Goal: Task Accomplishment & Management: Use online tool/utility

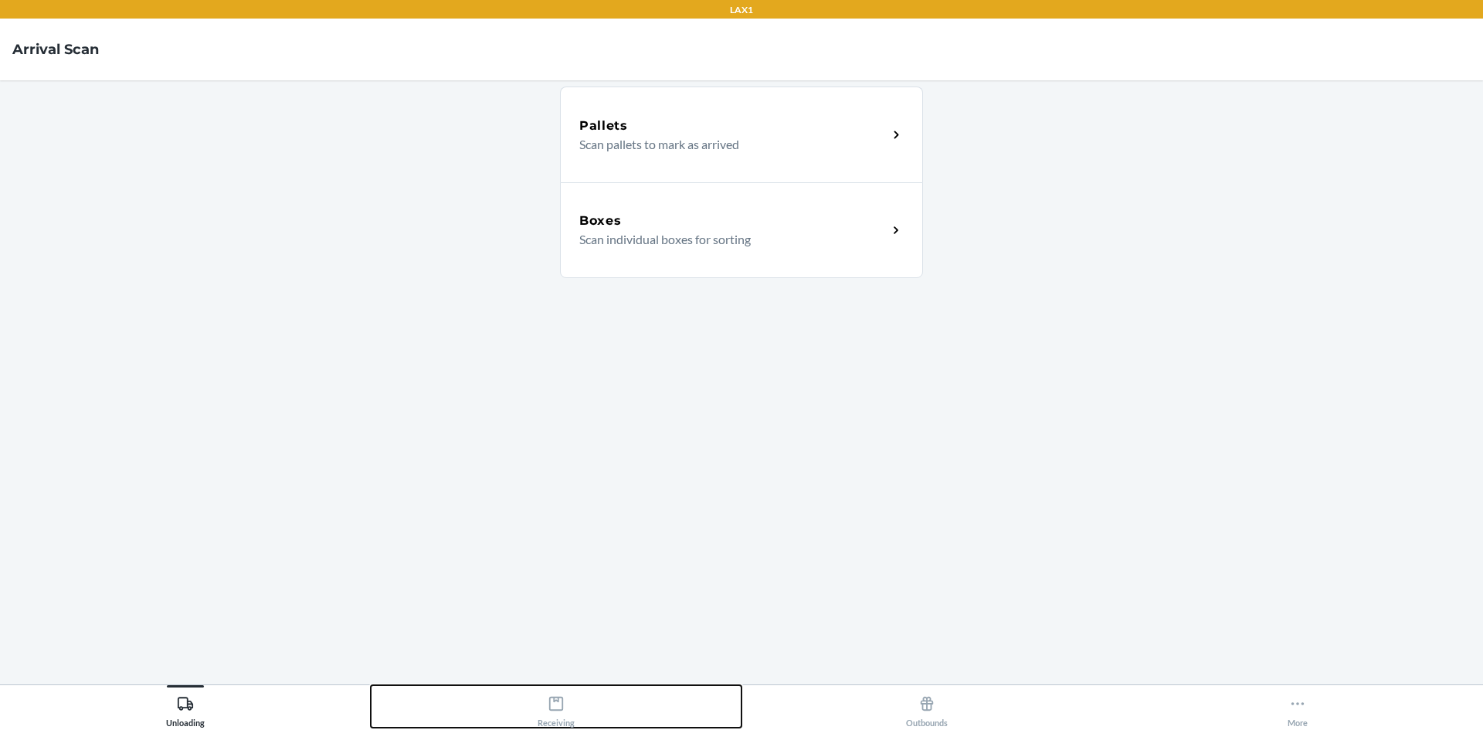
click at [552, 710] on icon at bounding box center [556, 704] width 14 height 14
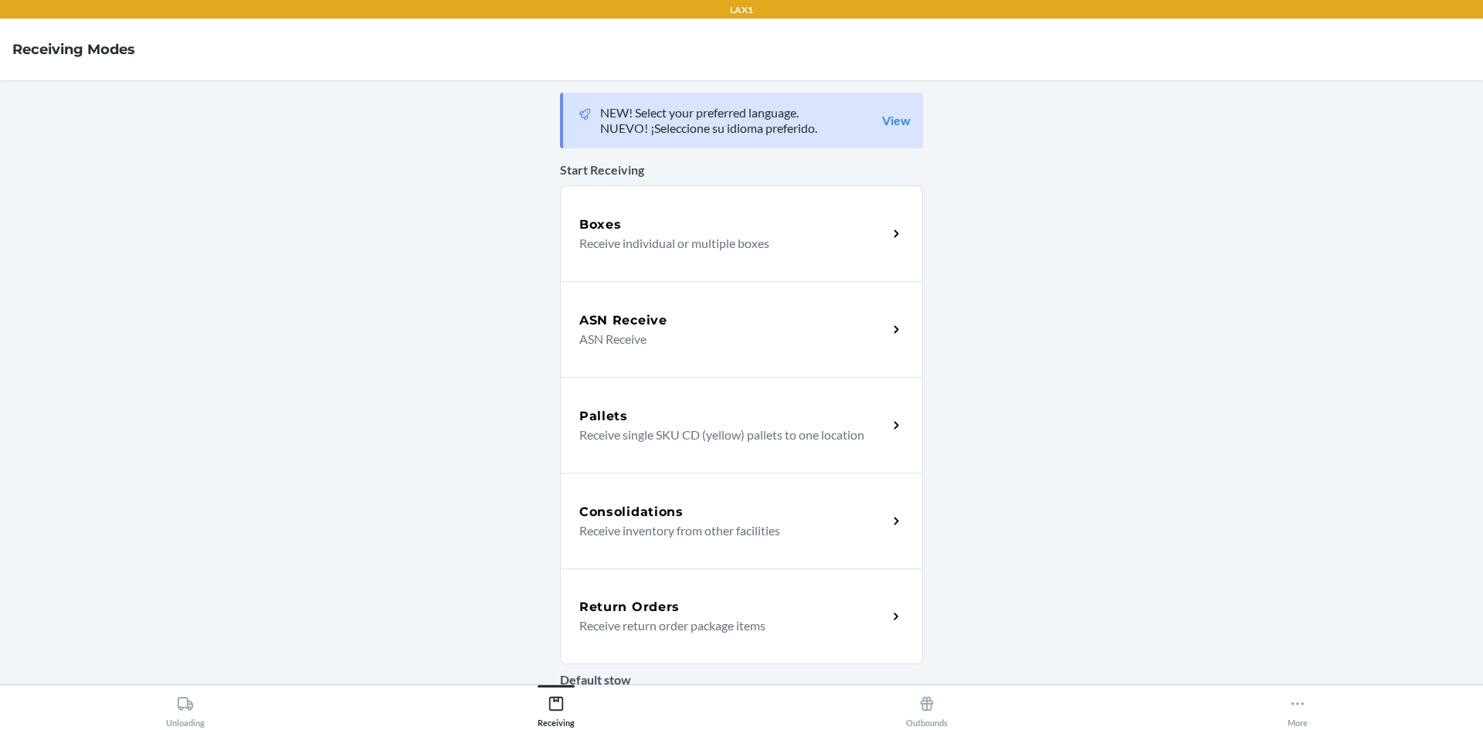
click at [780, 605] on div "Return Orders" at bounding box center [733, 607] width 308 height 19
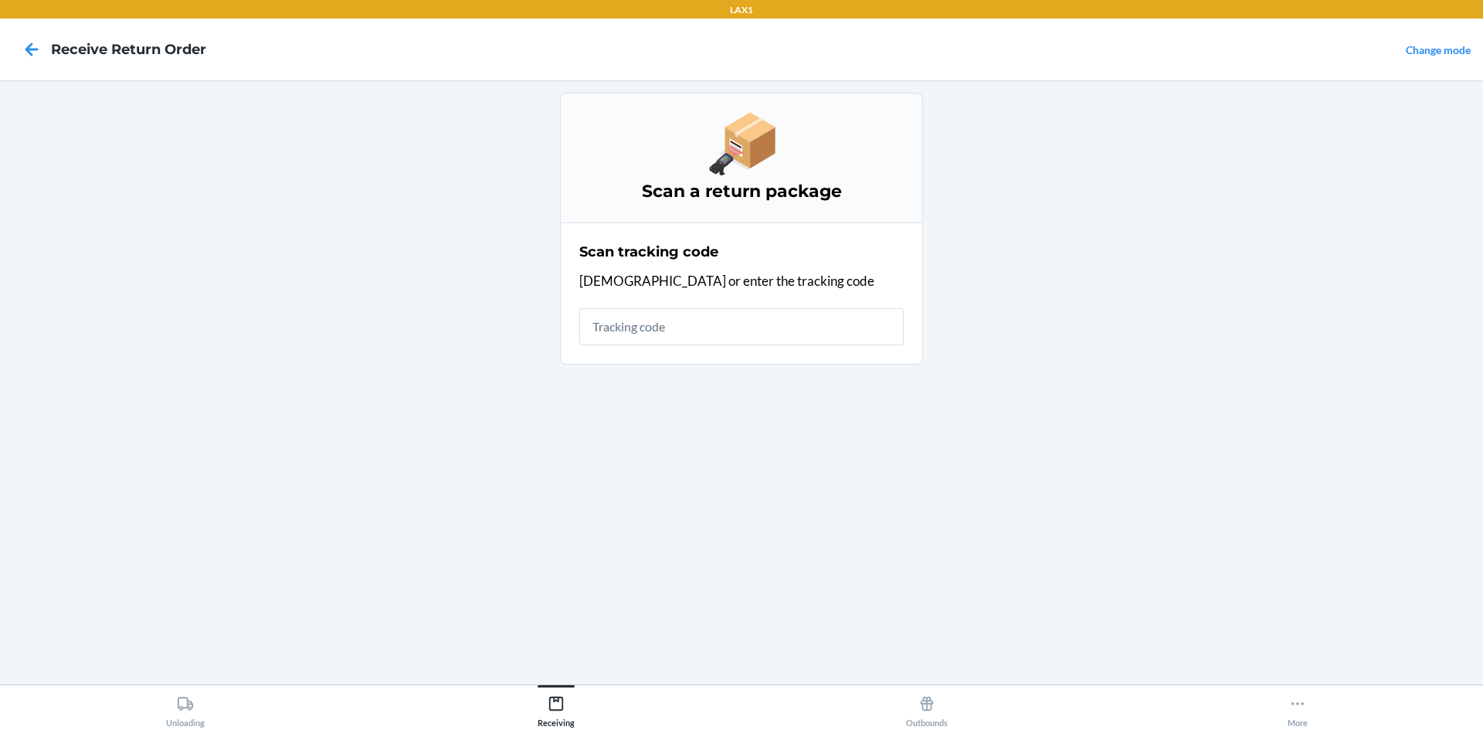
click at [784, 336] on input "text" at bounding box center [741, 326] width 324 height 37
type input "42092408020592020903706"
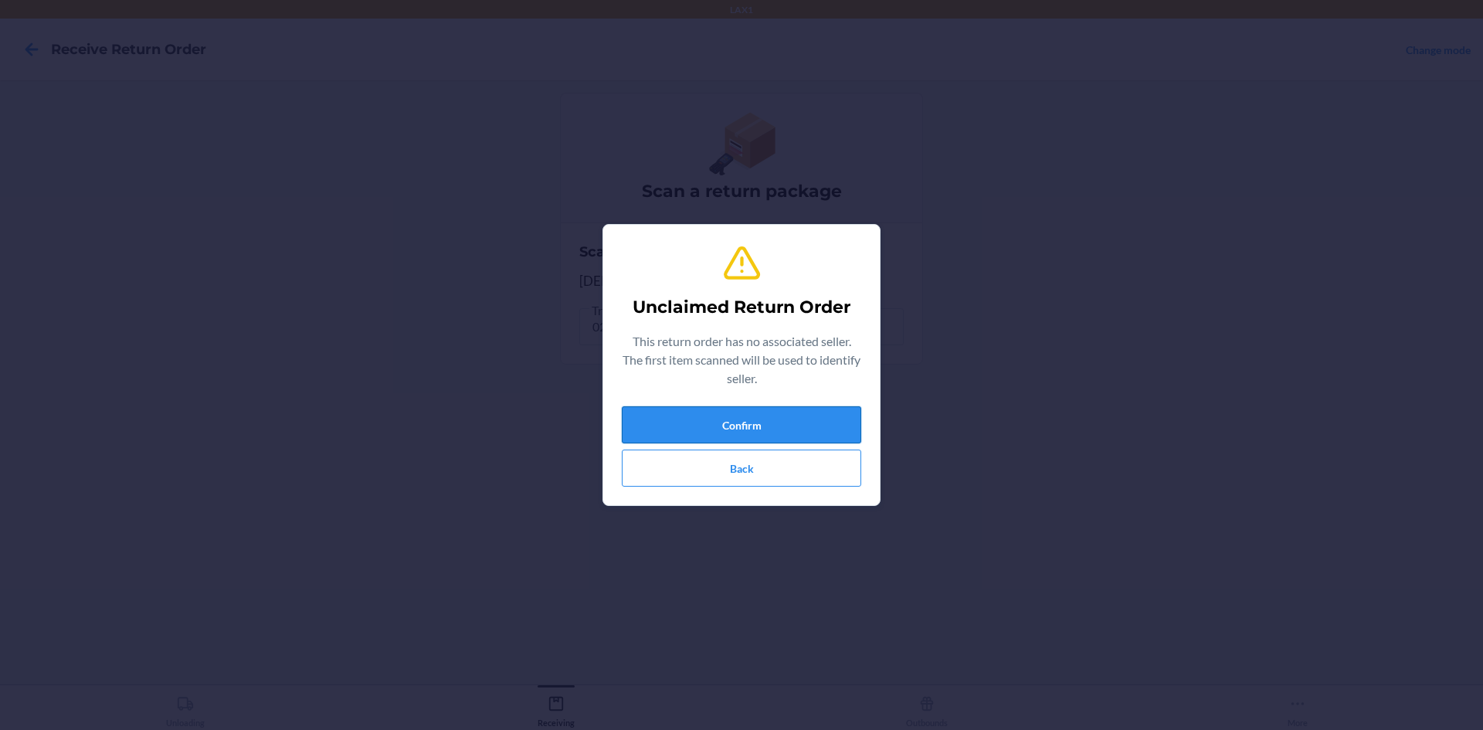
click at [793, 430] on button "Confirm" at bounding box center [741, 424] width 239 height 37
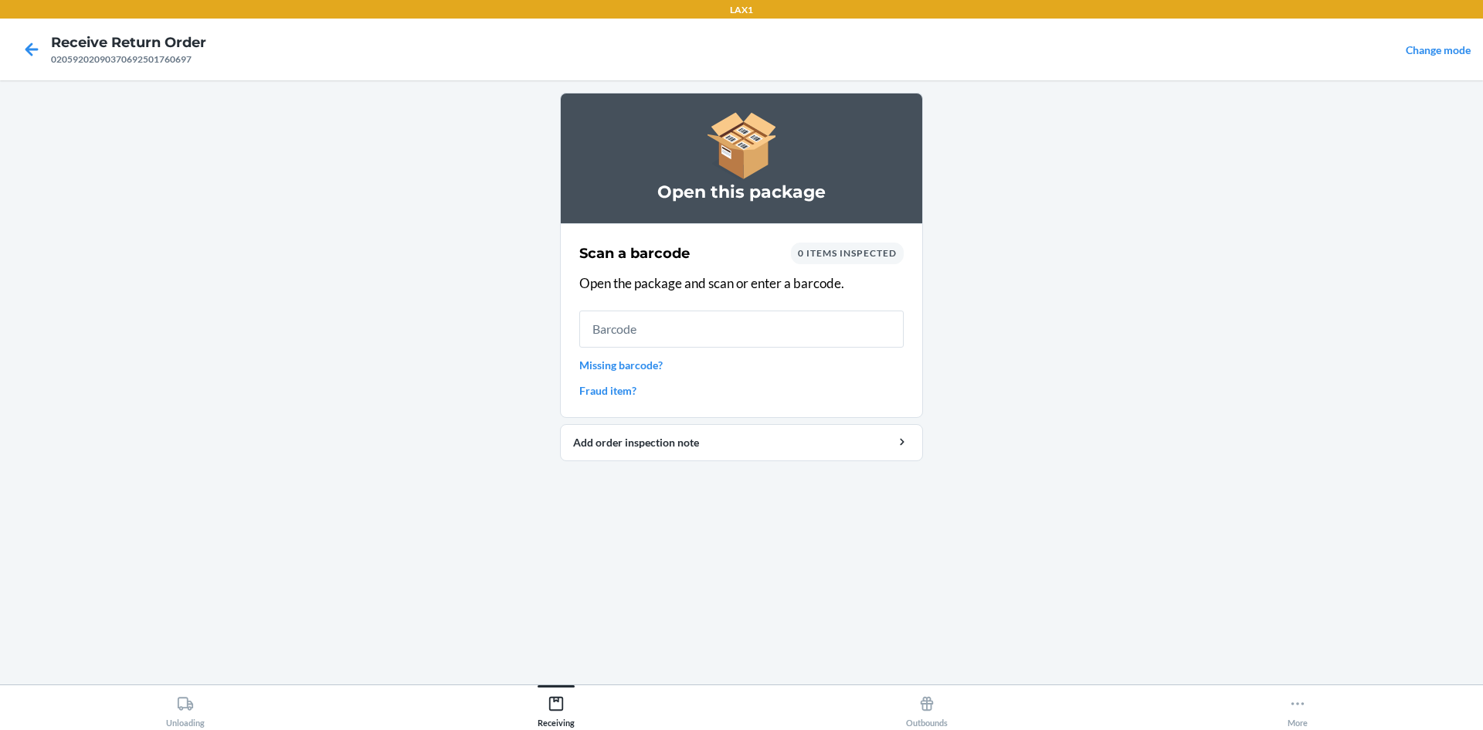
click at [617, 336] on input "text" at bounding box center [741, 329] width 324 height 37
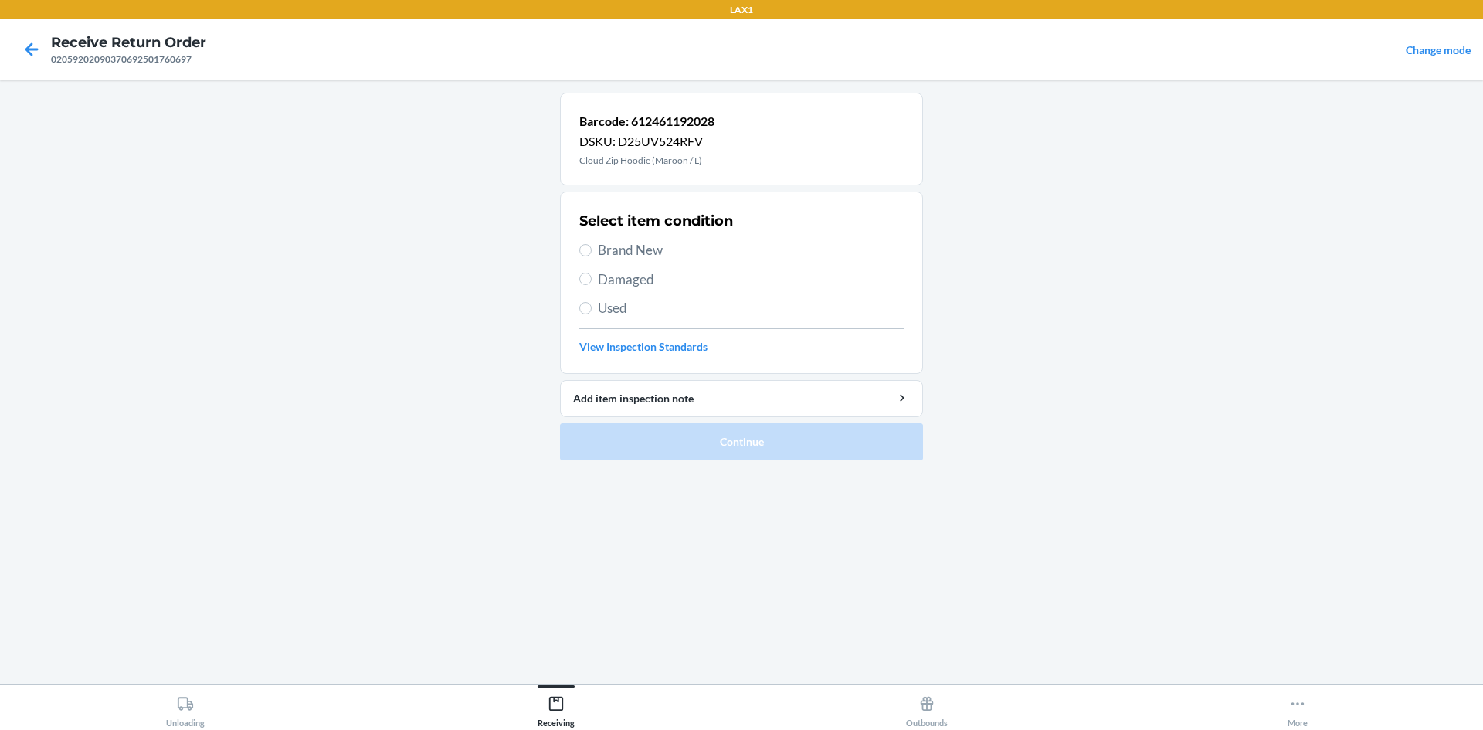
click at [614, 255] on span "Brand New" at bounding box center [751, 250] width 306 height 20
click at [592, 255] on input "Brand New" at bounding box center [585, 250] width 12 height 12
radio input "true"
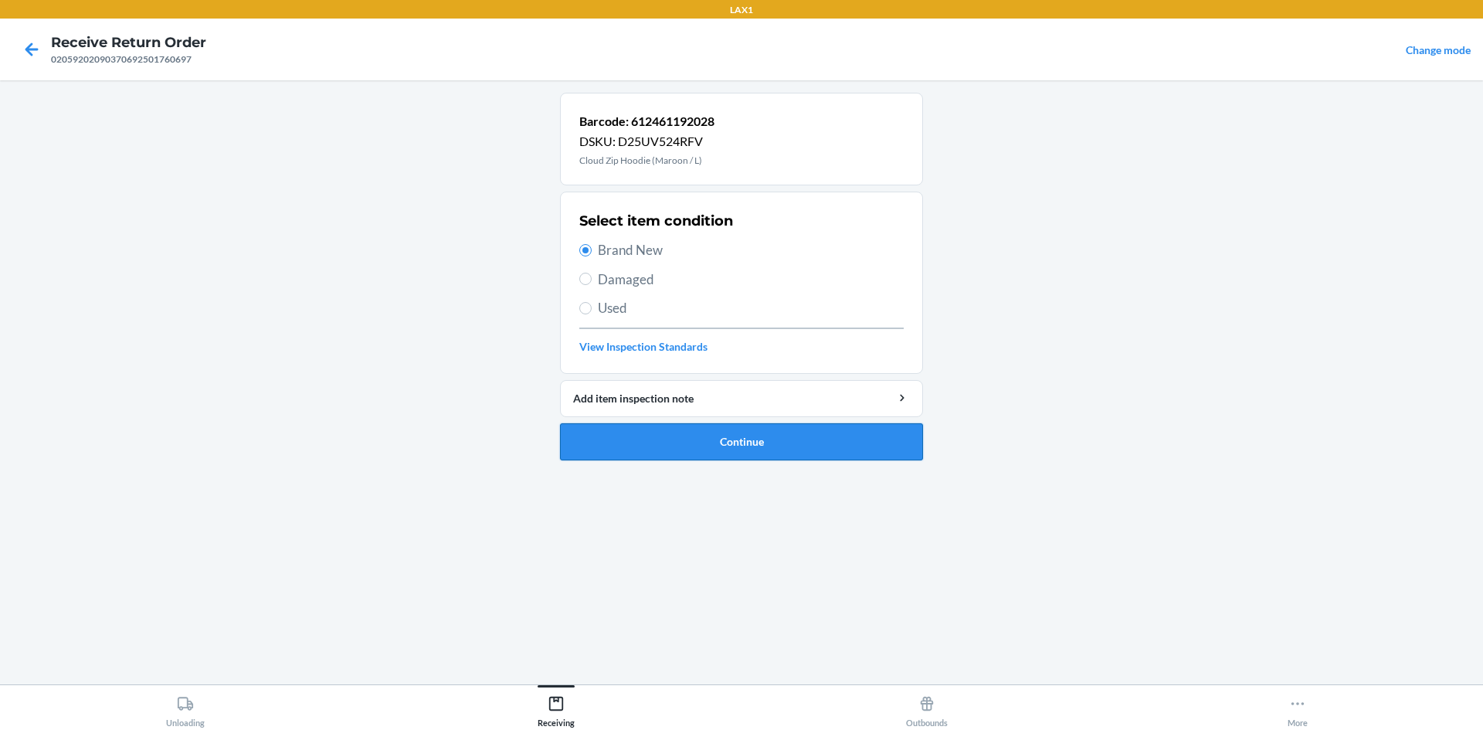
click at [736, 431] on button "Continue" at bounding box center [741, 441] width 363 height 37
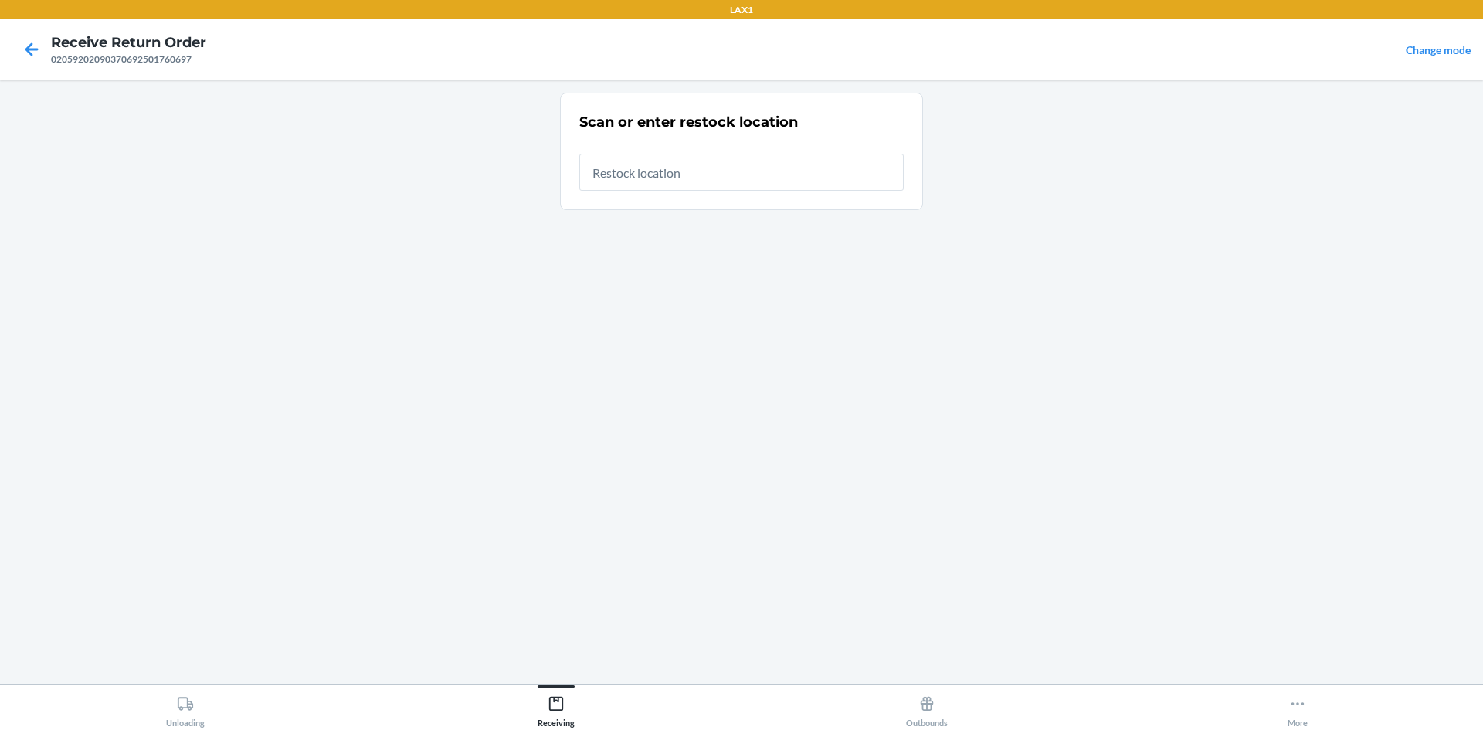
click at [704, 173] on input "text" at bounding box center [741, 172] width 324 height 37
type input "RTCART045"
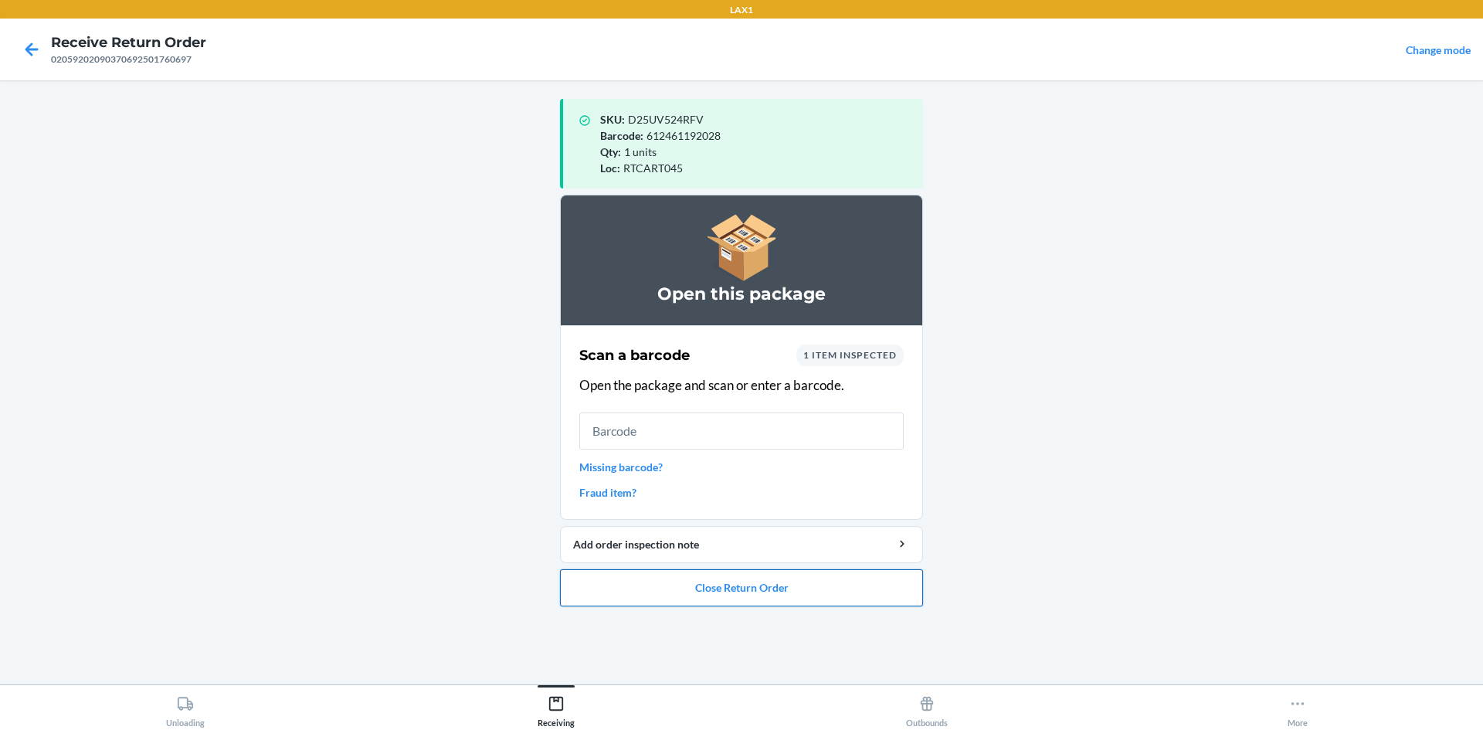
click at [745, 585] on button "Close Return Order" at bounding box center [741, 587] width 363 height 37
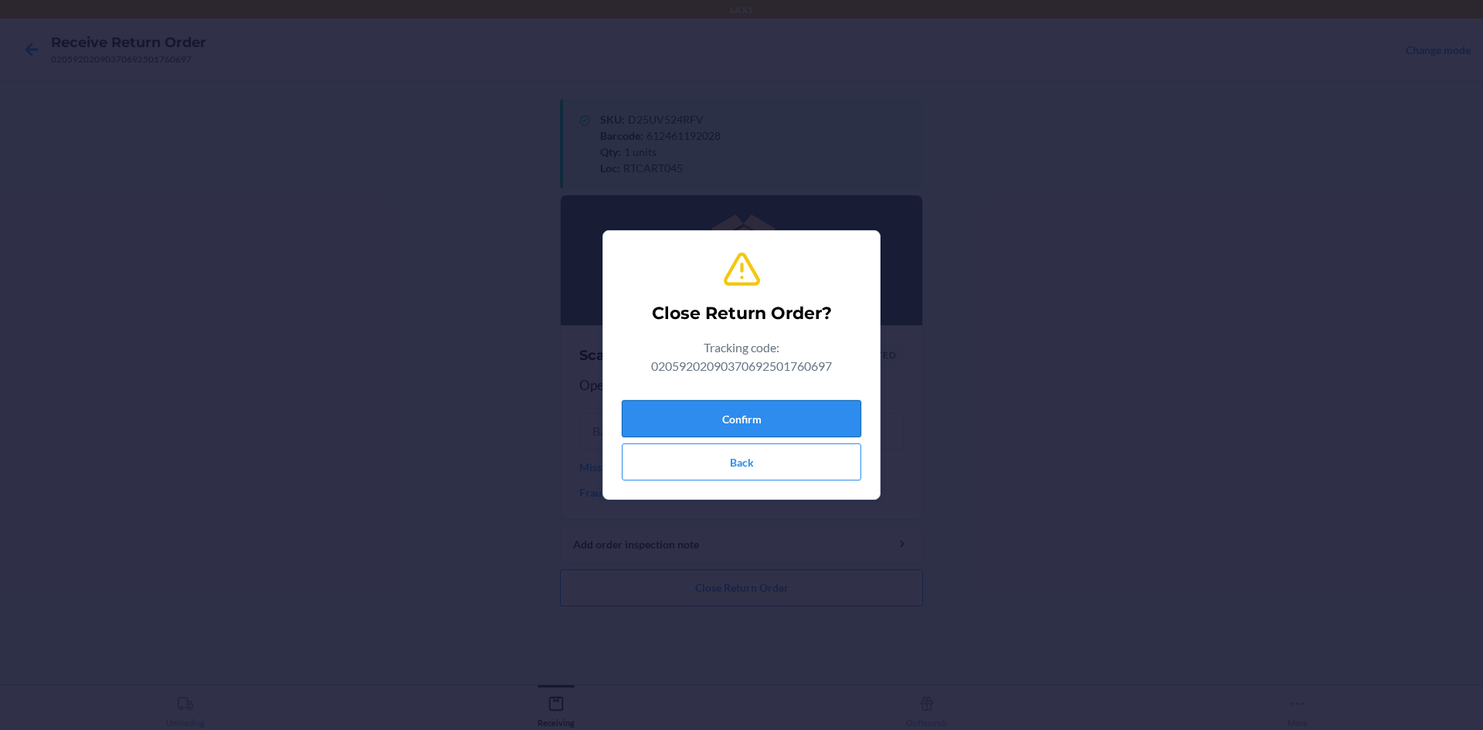
click at [773, 431] on button "Confirm" at bounding box center [741, 418] width 239 height 37
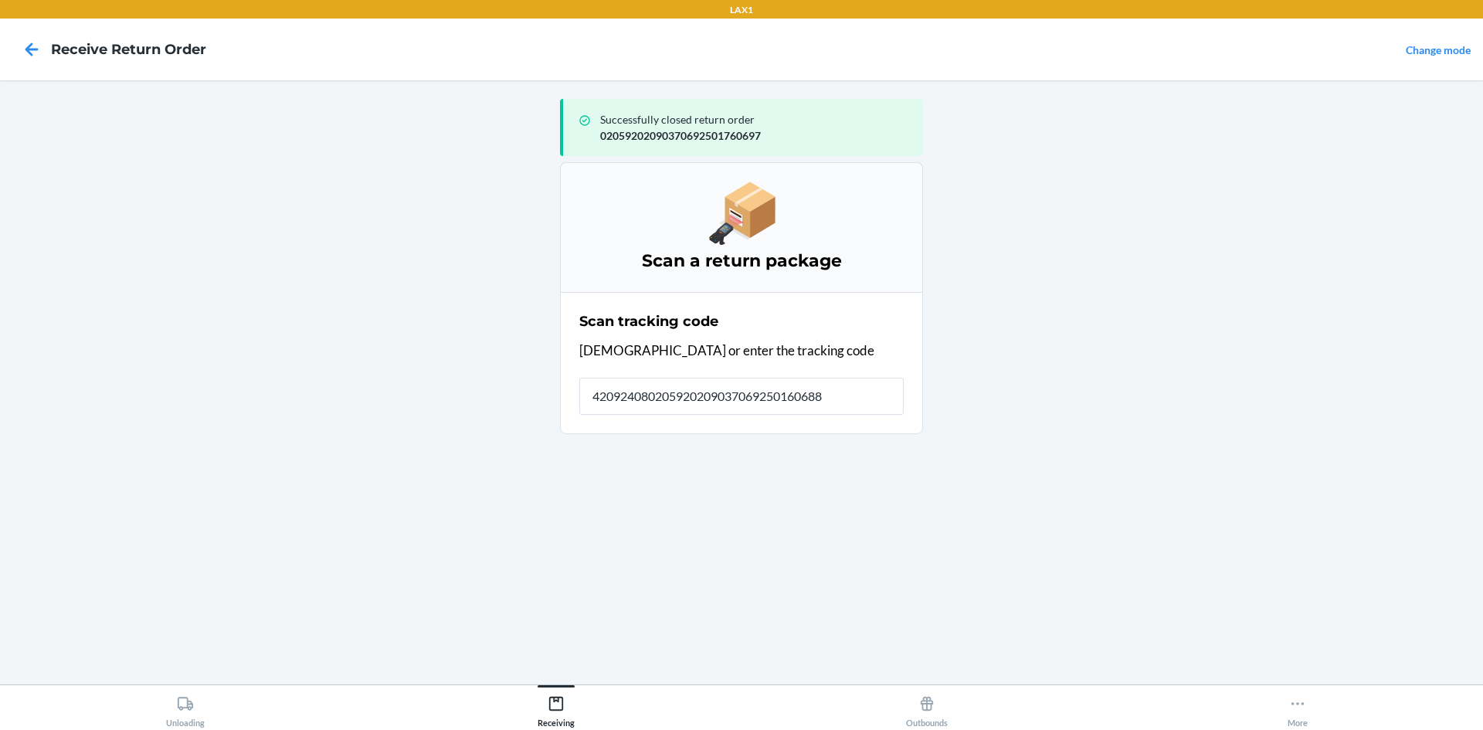
type input "4209240802059202090370692501606889"
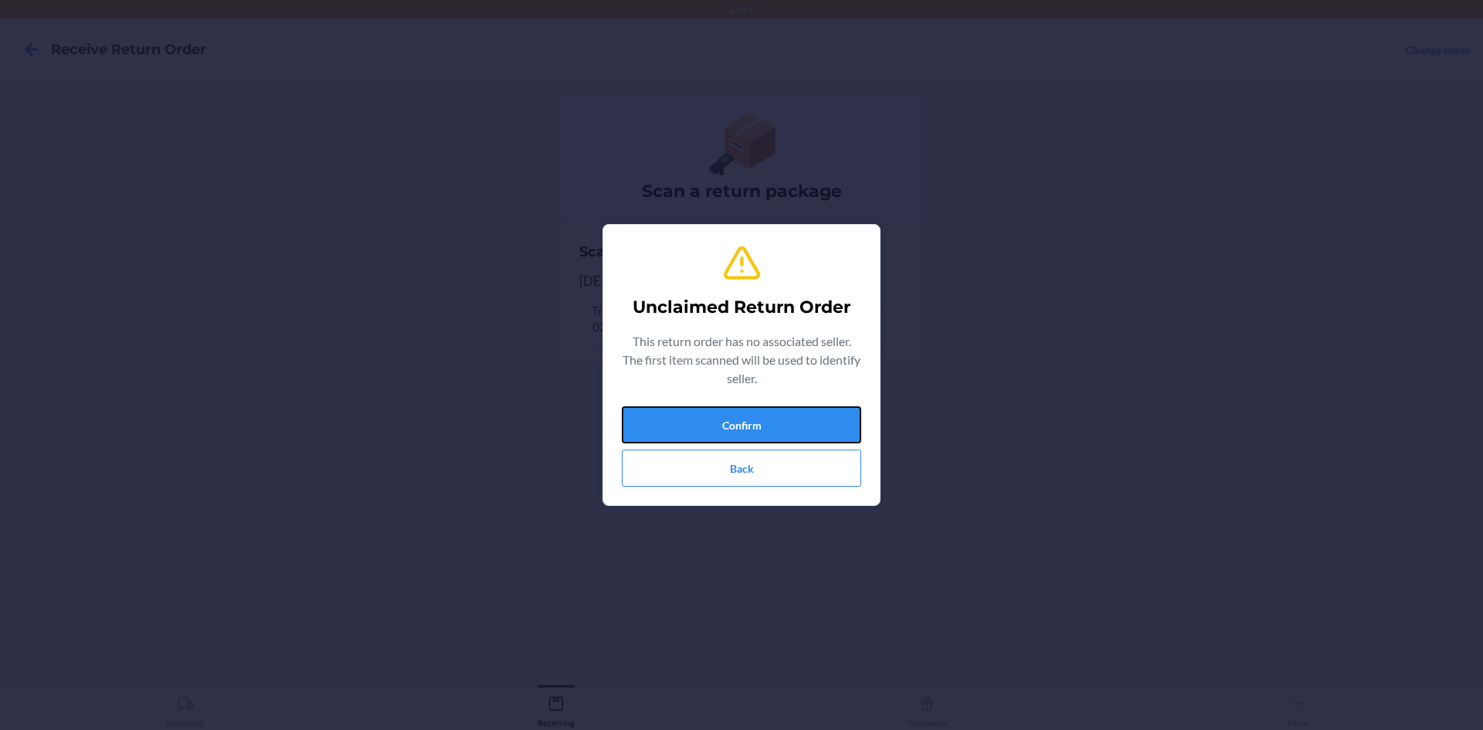
click at [773, 431] on button "Confirm" at bounding box center [741, 424] width 239 height 37
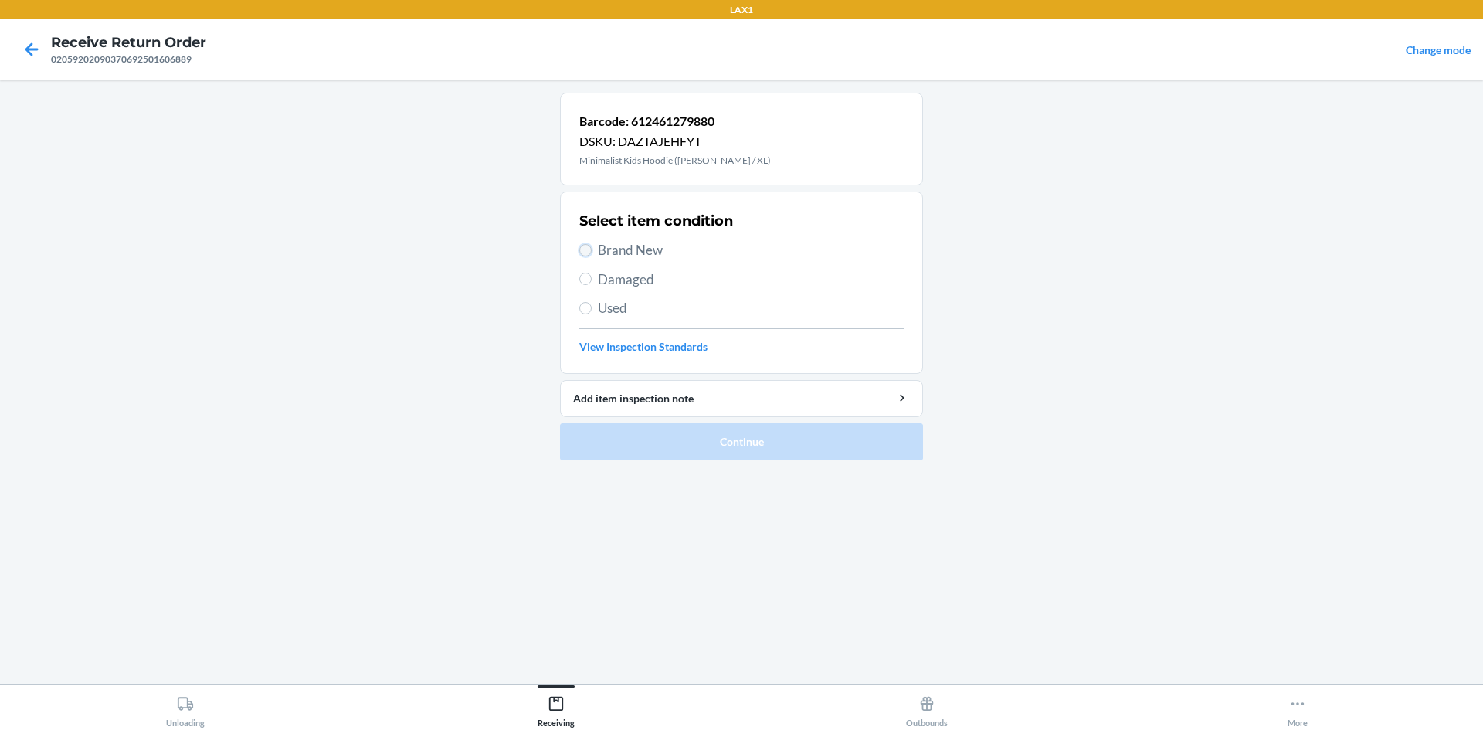
click at [588, 252] on input "Brand New" at bounding box center [585, 250] width 12 height 12
radio input "true"
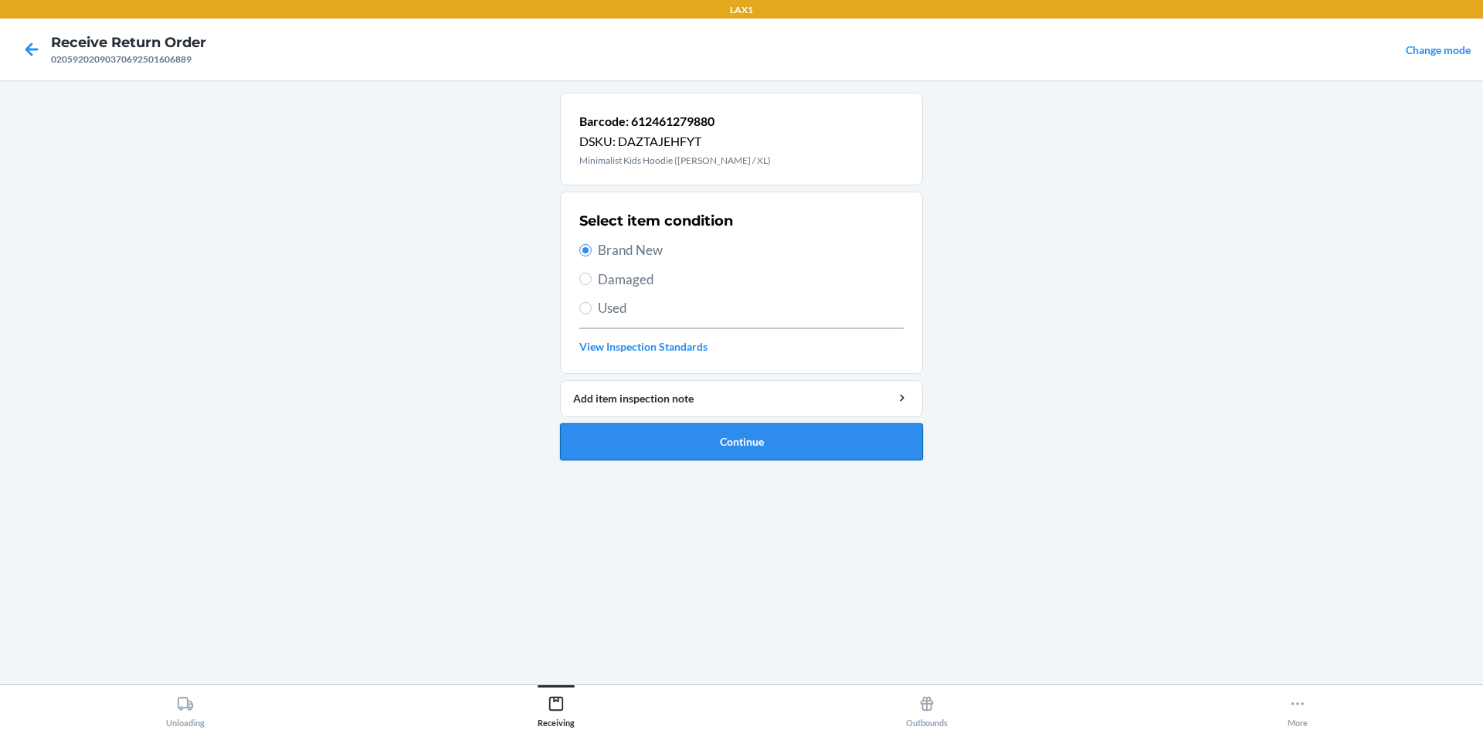
click at [691, 456] on button "Continue" at bounding box center [741, 441] width 363 height 37
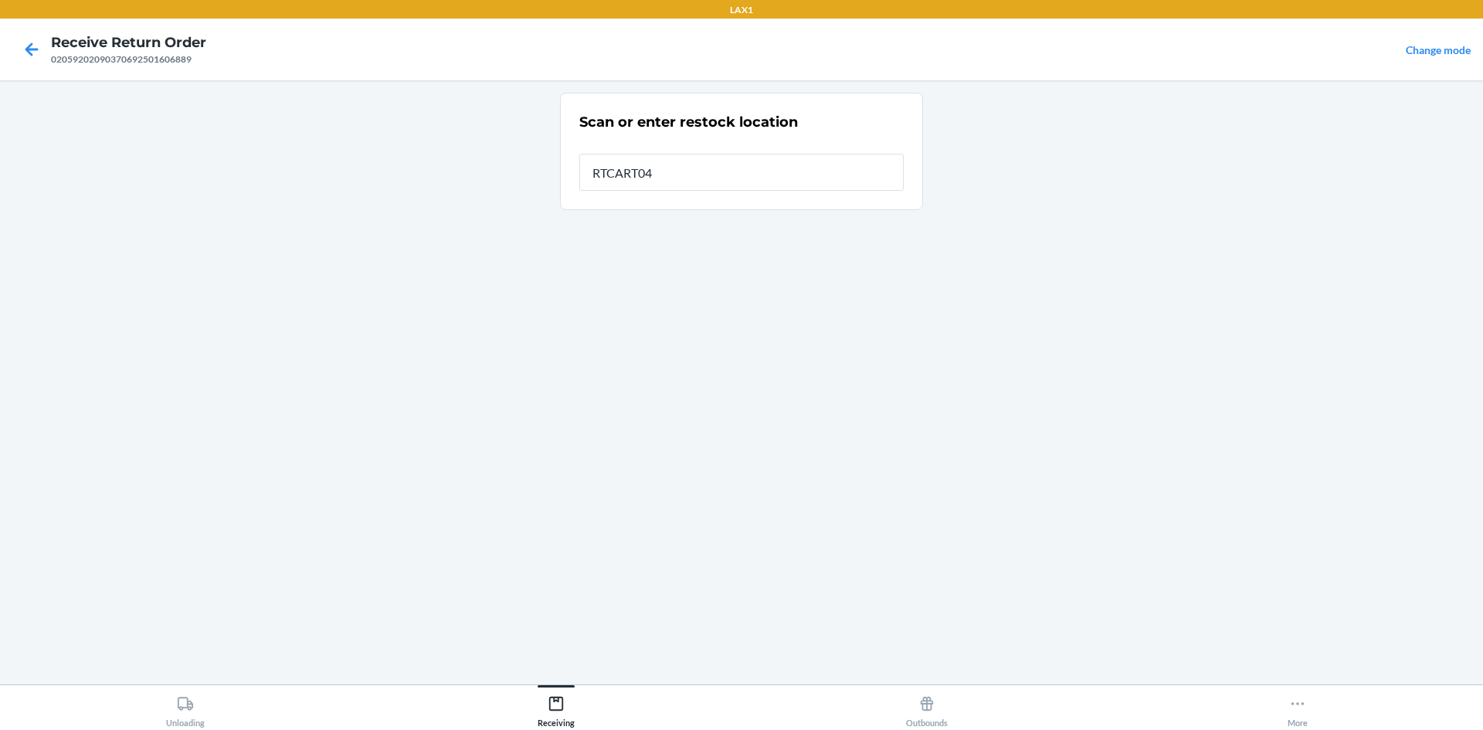
type input "RTCART045"
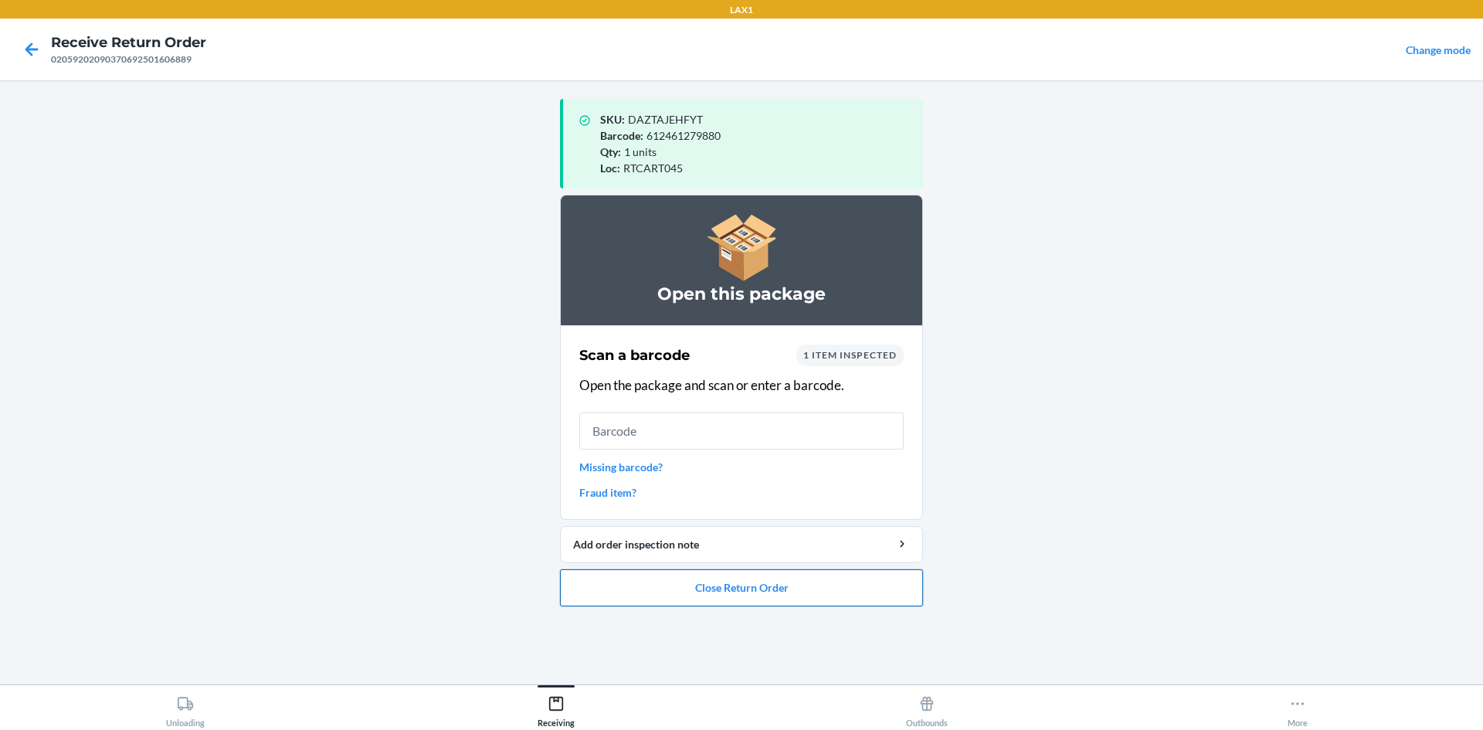
click at [847, 591] on button "Close Return Order" at bounding box center [741, 587] width 363 height 37
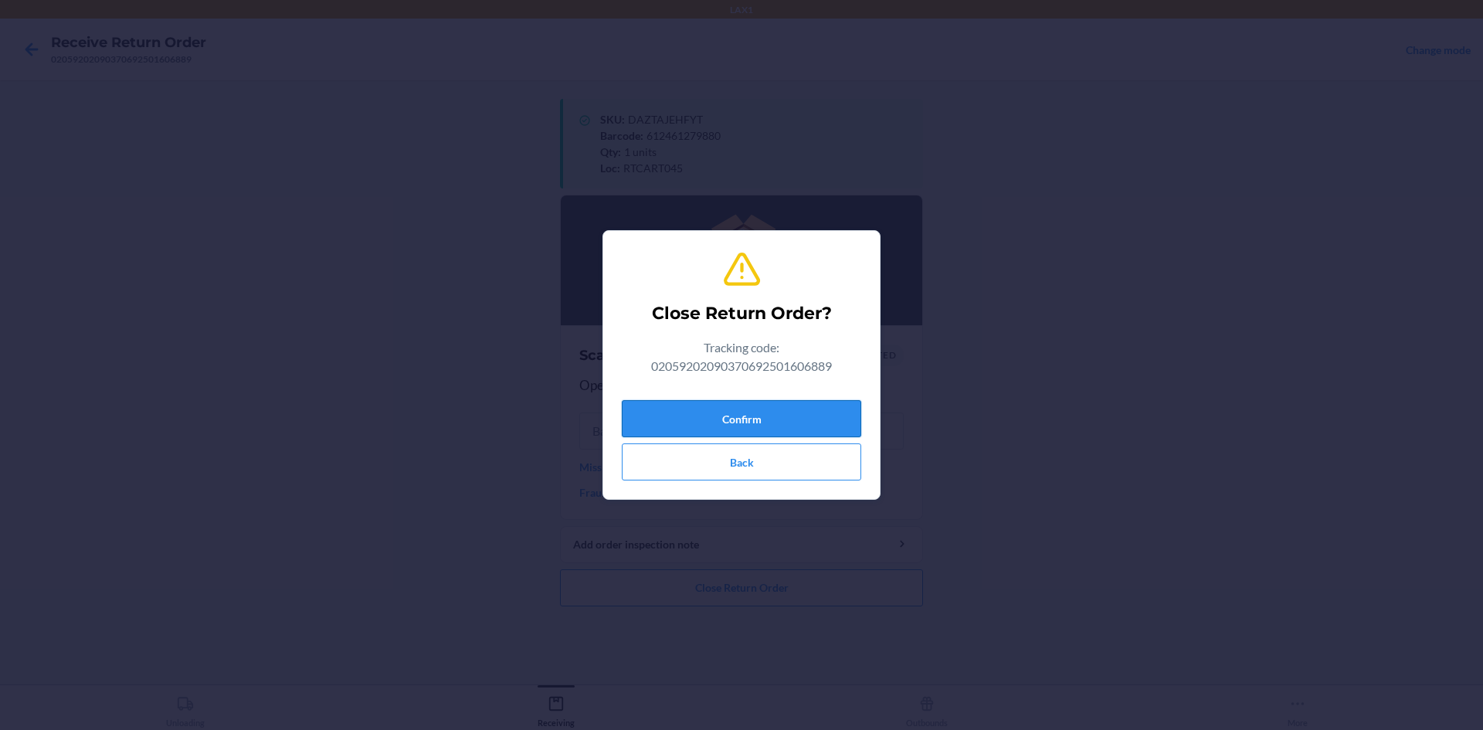
click at [857, 402] on button "Confirm" at bounding box center [741, 418] width 239 height 37
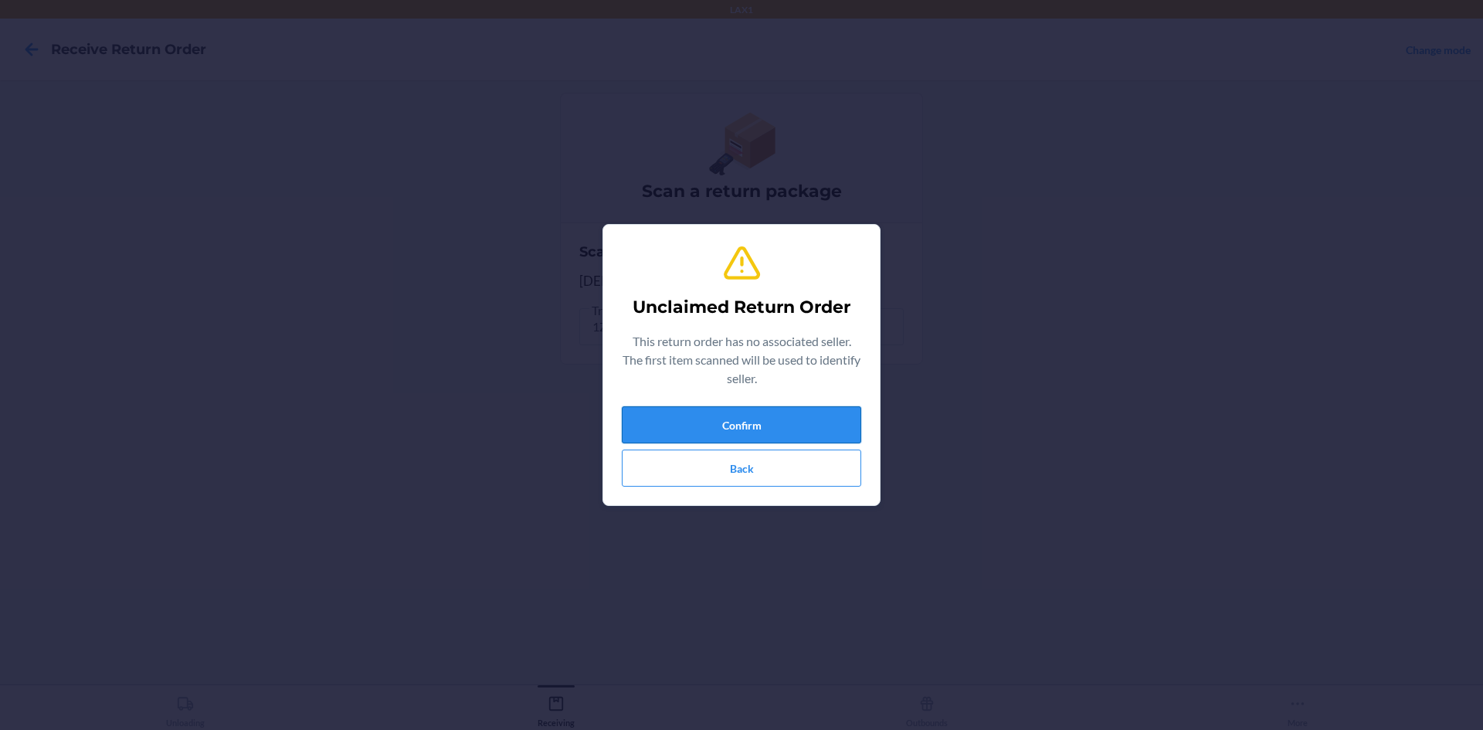
click at [752, 413] on button "Confirm" at bounding box center [741, 424] width 239 height 37
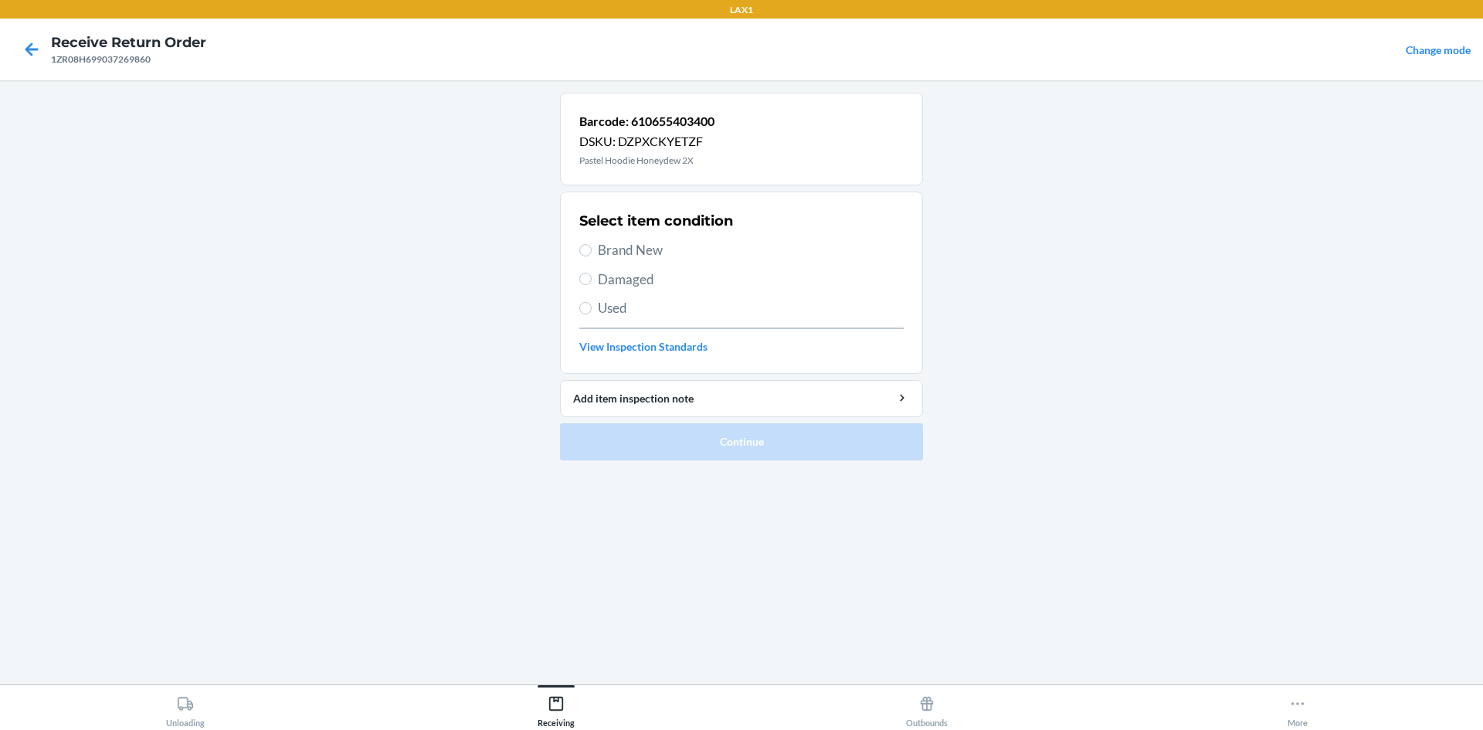
drag, startPoint x: 255, startPoint y: 637, endPoint x: 255, endPoint y: 667, distance: 30.9
drag, startPoint x: 255, startPoint y: 667, endPoint x: 1057, endPoint y: 253, distance: 902.5
click at [1057, 253] on main "Barcode: 610655403400 DSKU: DZPXCKYETZF Pastel Hoodie Honeydew 2X Select item c…" at bounding box center [741, 382] width 1483 height 604
click at [586, 244] on input "Brand New" at bounding box center [585, 250] width 12 height 12
radio input "true"
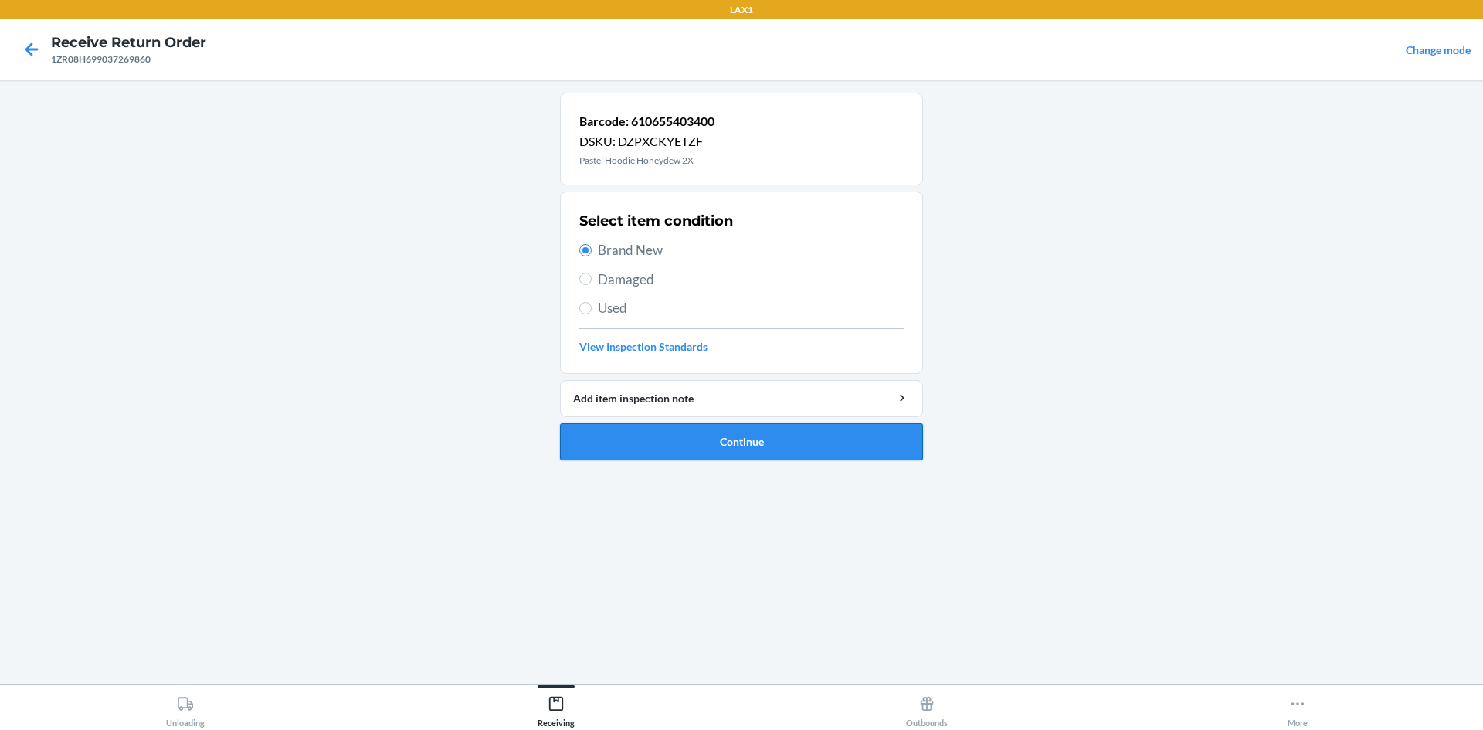
click at [752, 456] on button "Continue" at bounding box center [741, 441] width 363 height 37
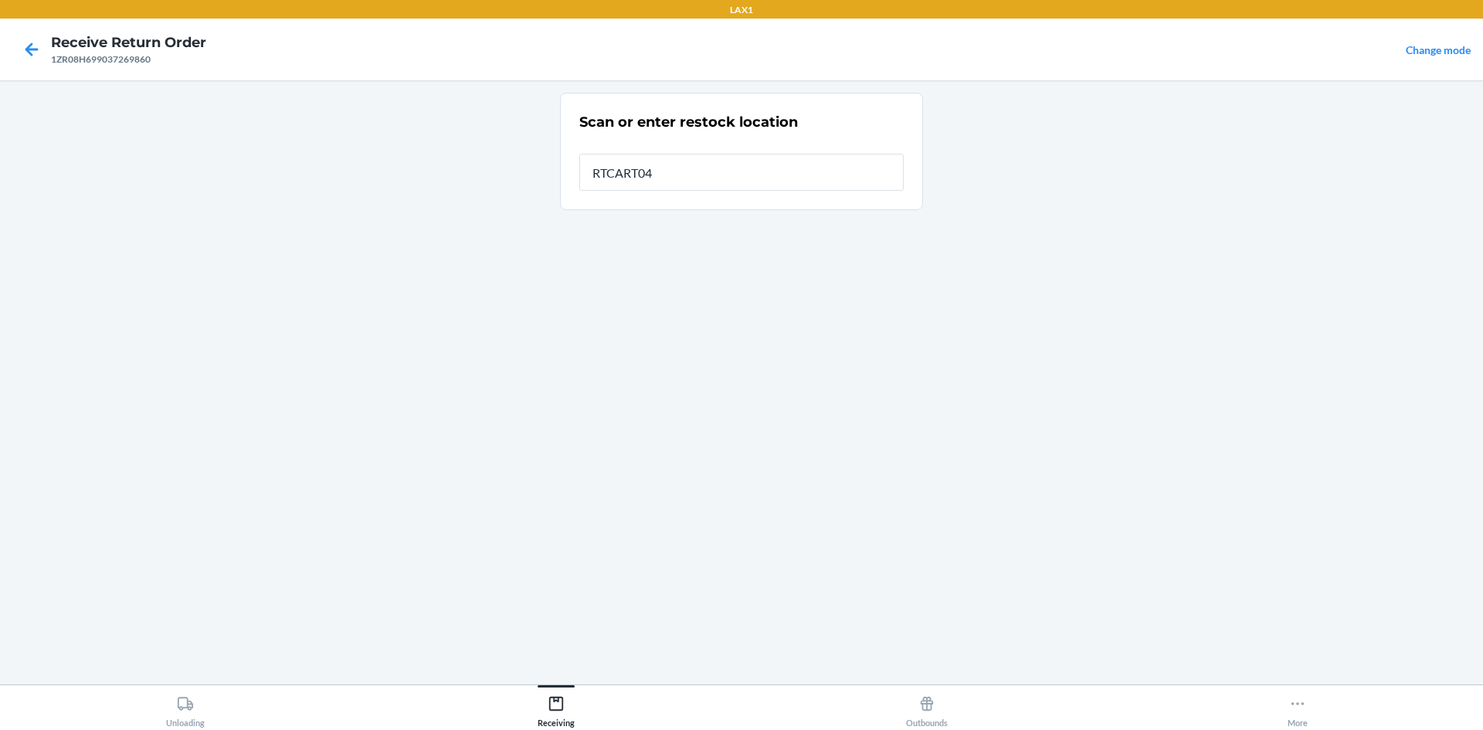
type input "RTCART045"
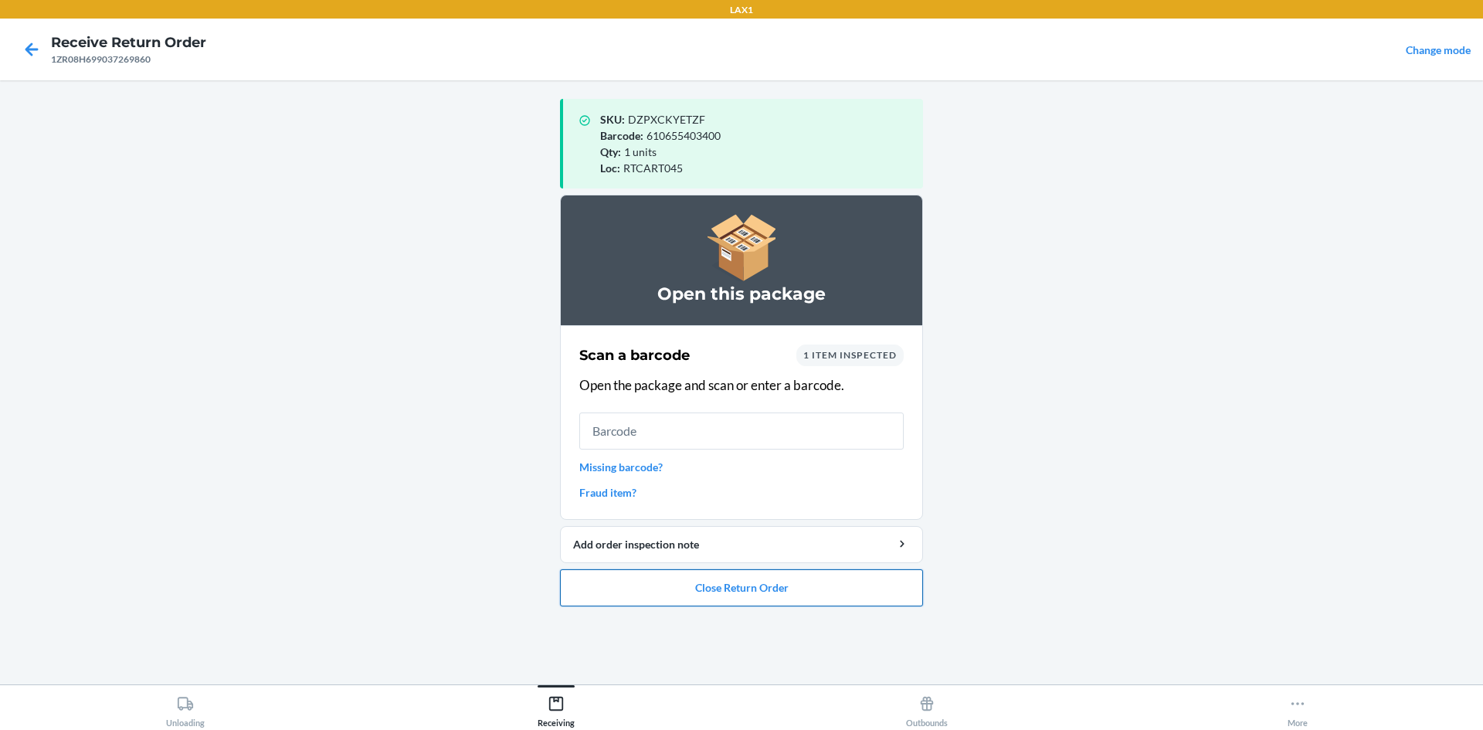
click at [750, 575] on button "Close Return Order" at bounding box center [741, 587] width 363 height 37
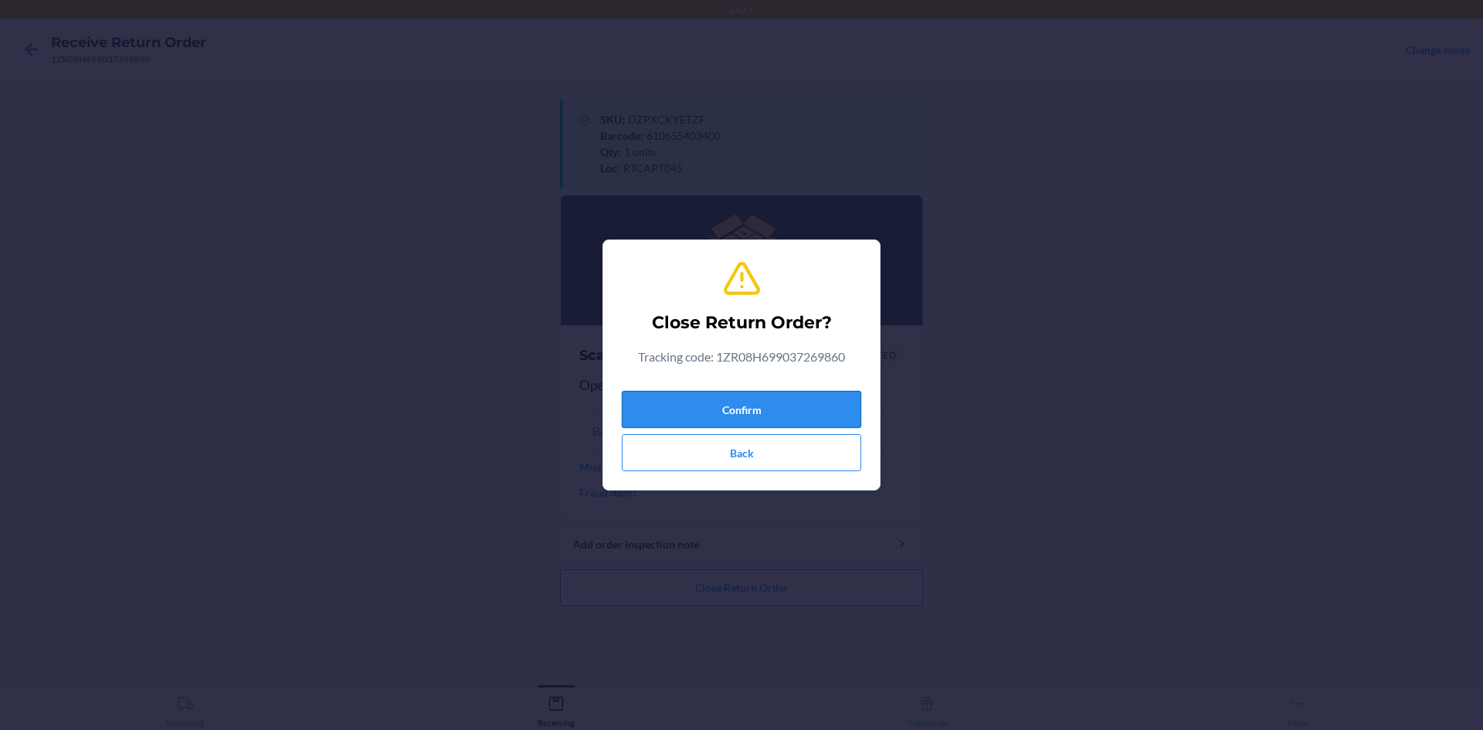
click at [812, 396] on button "Confirm" at bounding box center [741, 409] width 239 height 37
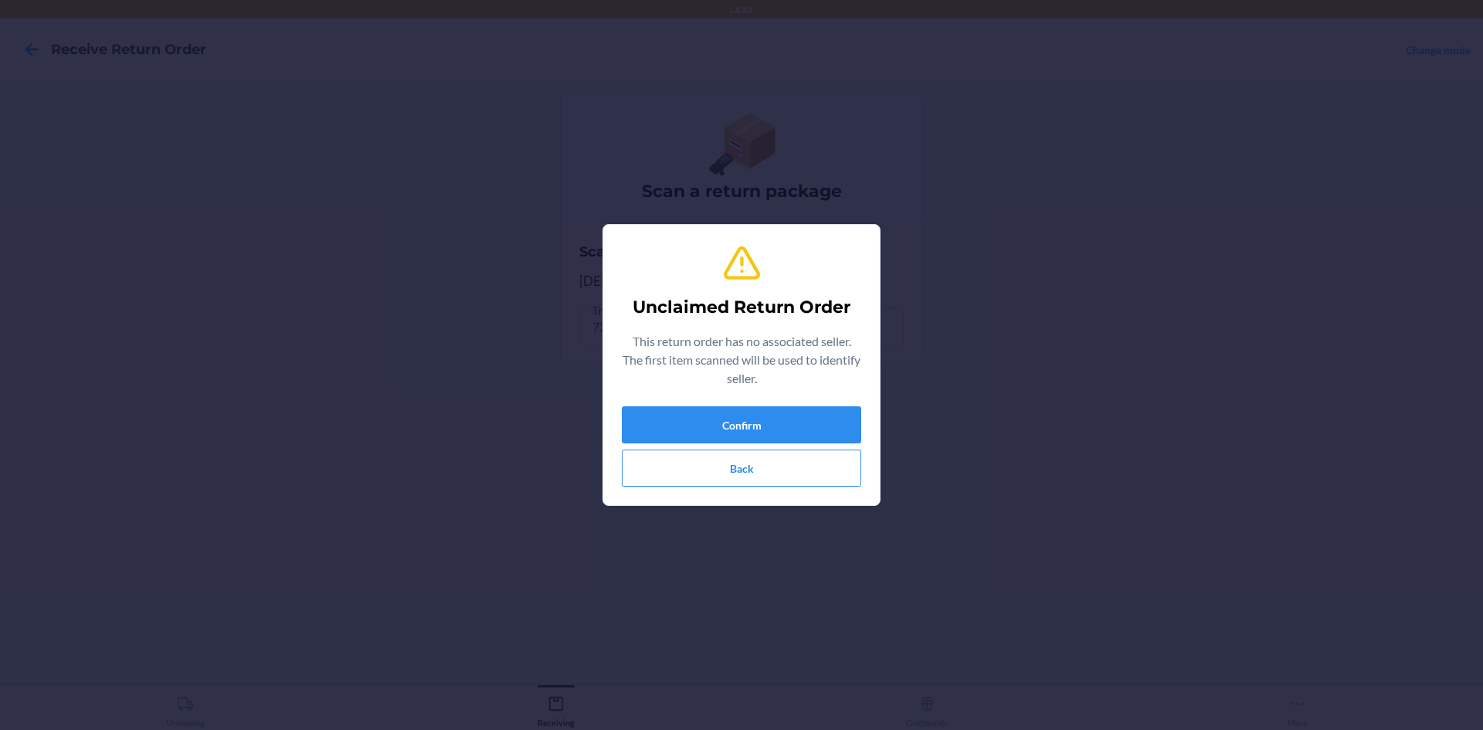
click at [1170, 576] on div "Unclaimed Return Order This return order has no associated seller. The first it…" at bounding box center [741, 365] width 1483 height 730
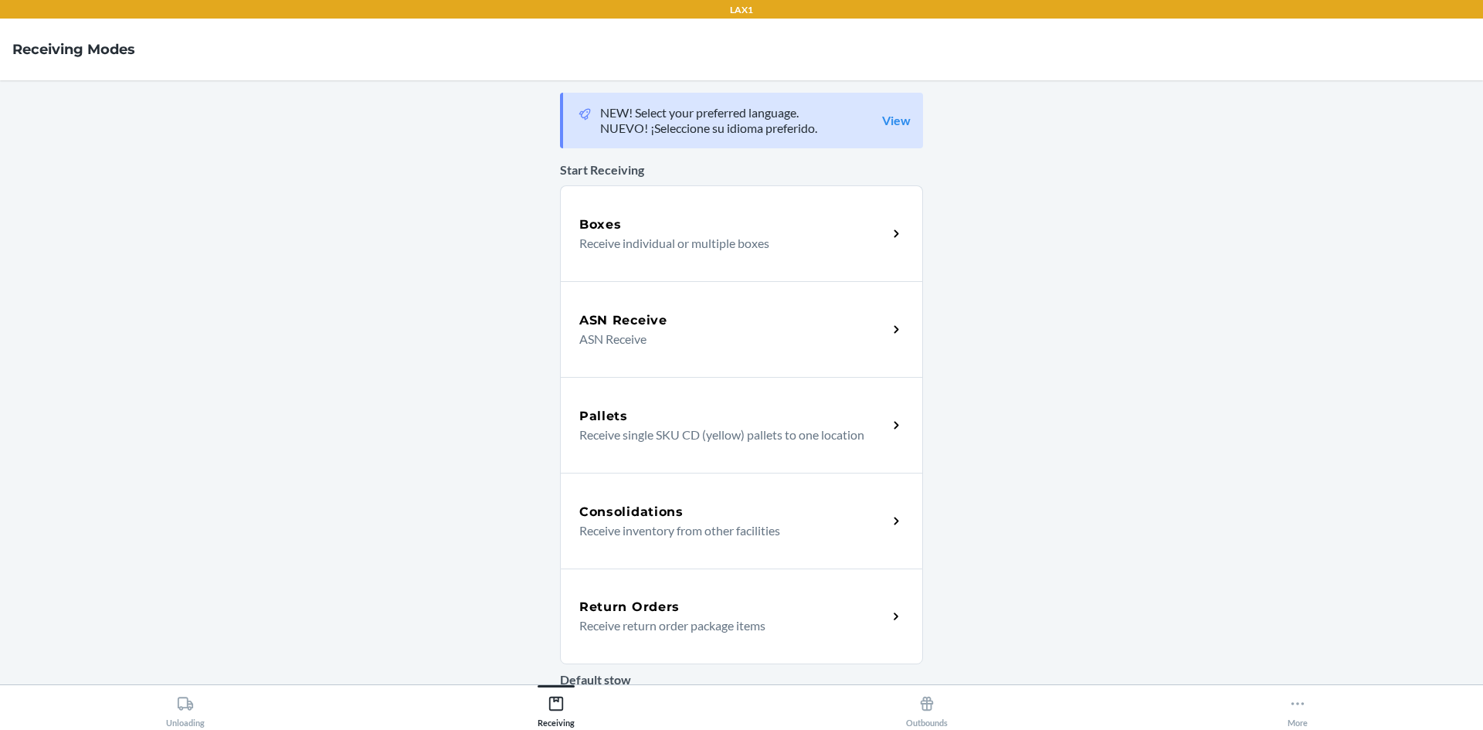
click at [806, 640] on div "Return Orders Receive return order package items" at bounding box center [741, 617] width 363 height 96
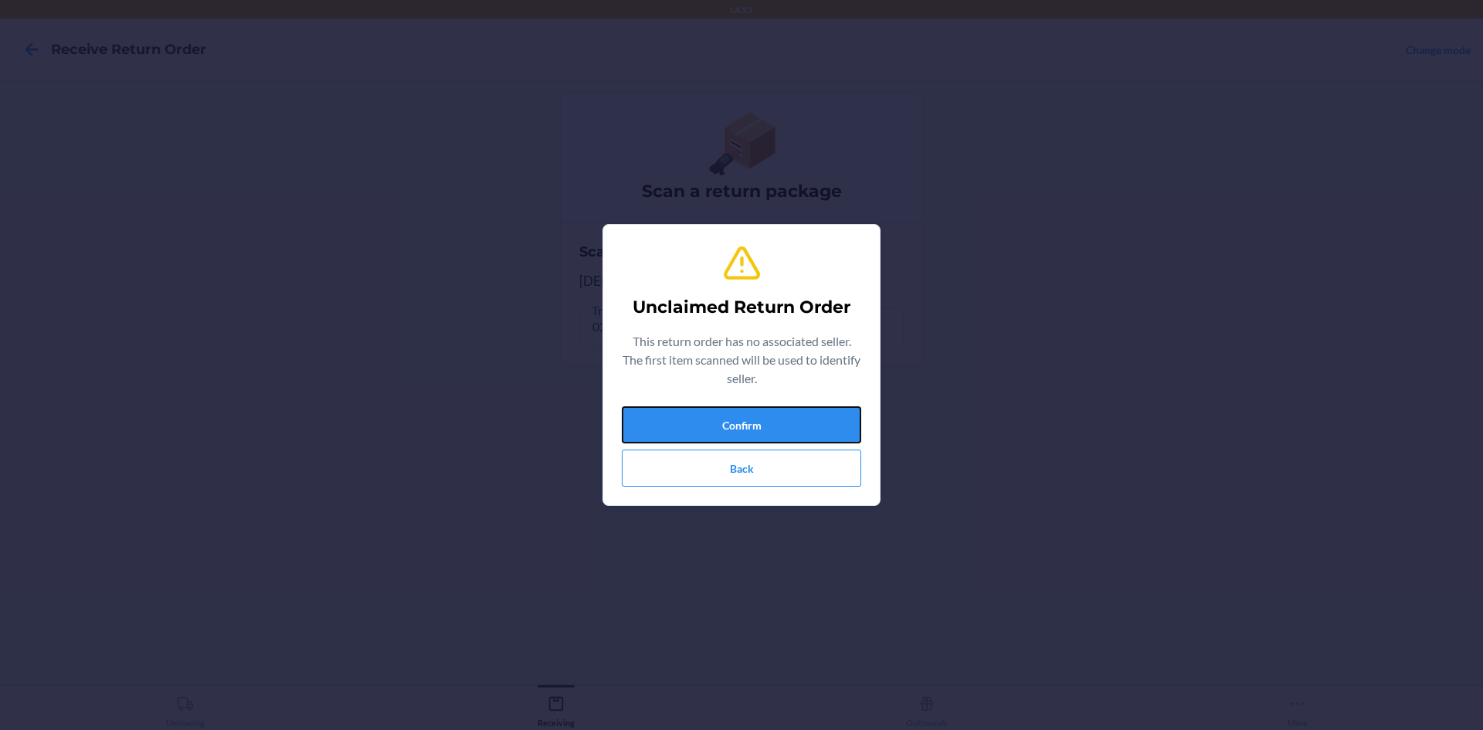
click at [799, 423] on button "Confirm" at bounding box center [741, 424] width 239 height 37
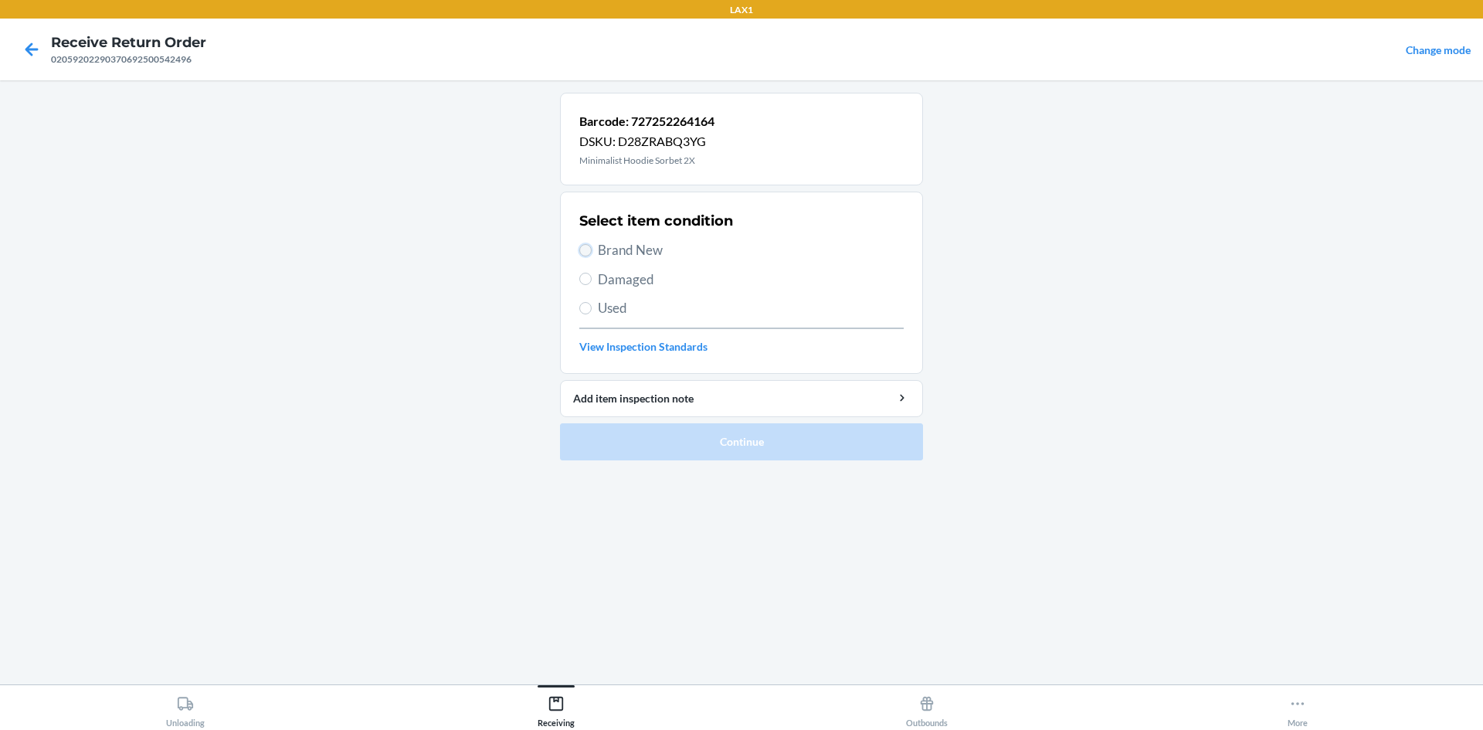
click at [585, 247] on input "Brand New" at bounding box center [585, 250] width 12 height 12
radio input "true"
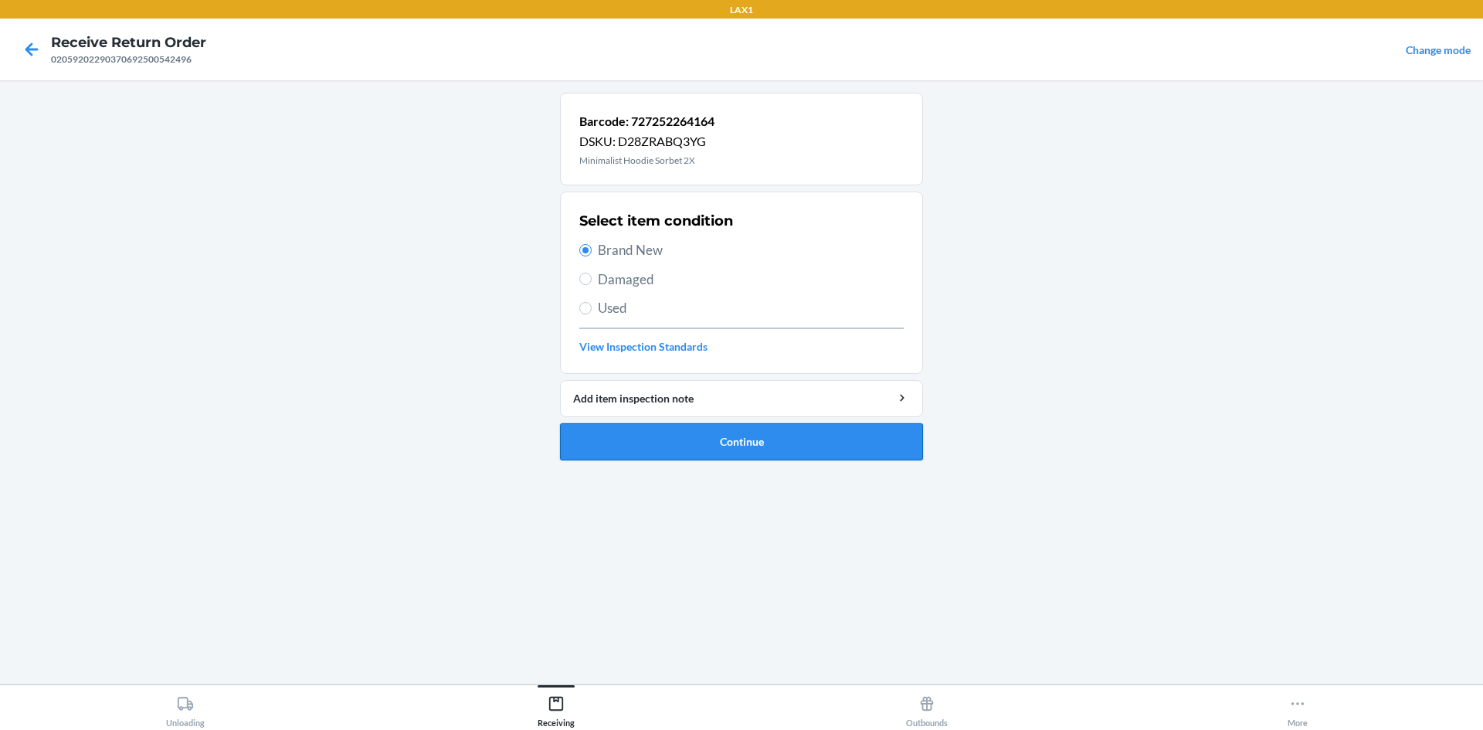
click at [740, 445] on button "Continue" at bounding box center [741, 441] width 363 height 37
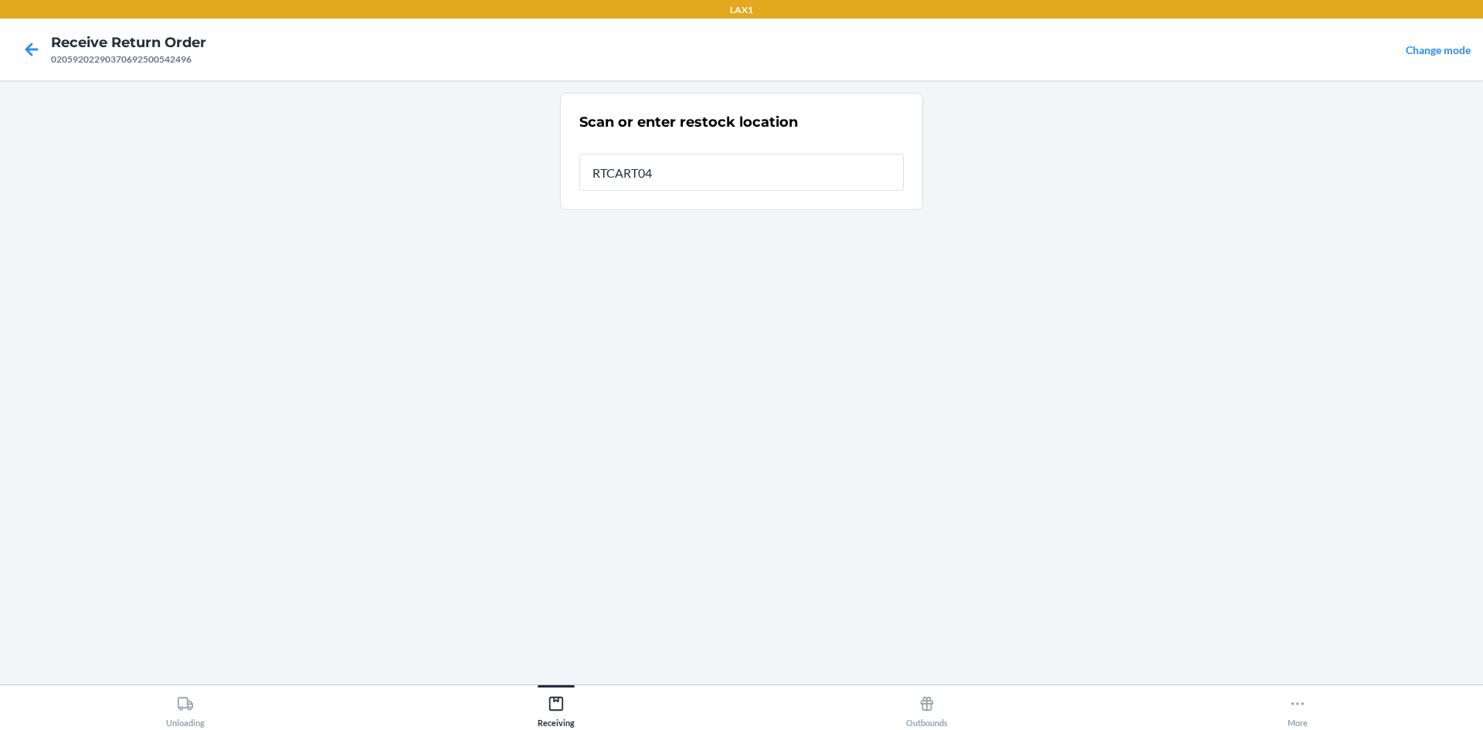
type input "RTCART045"
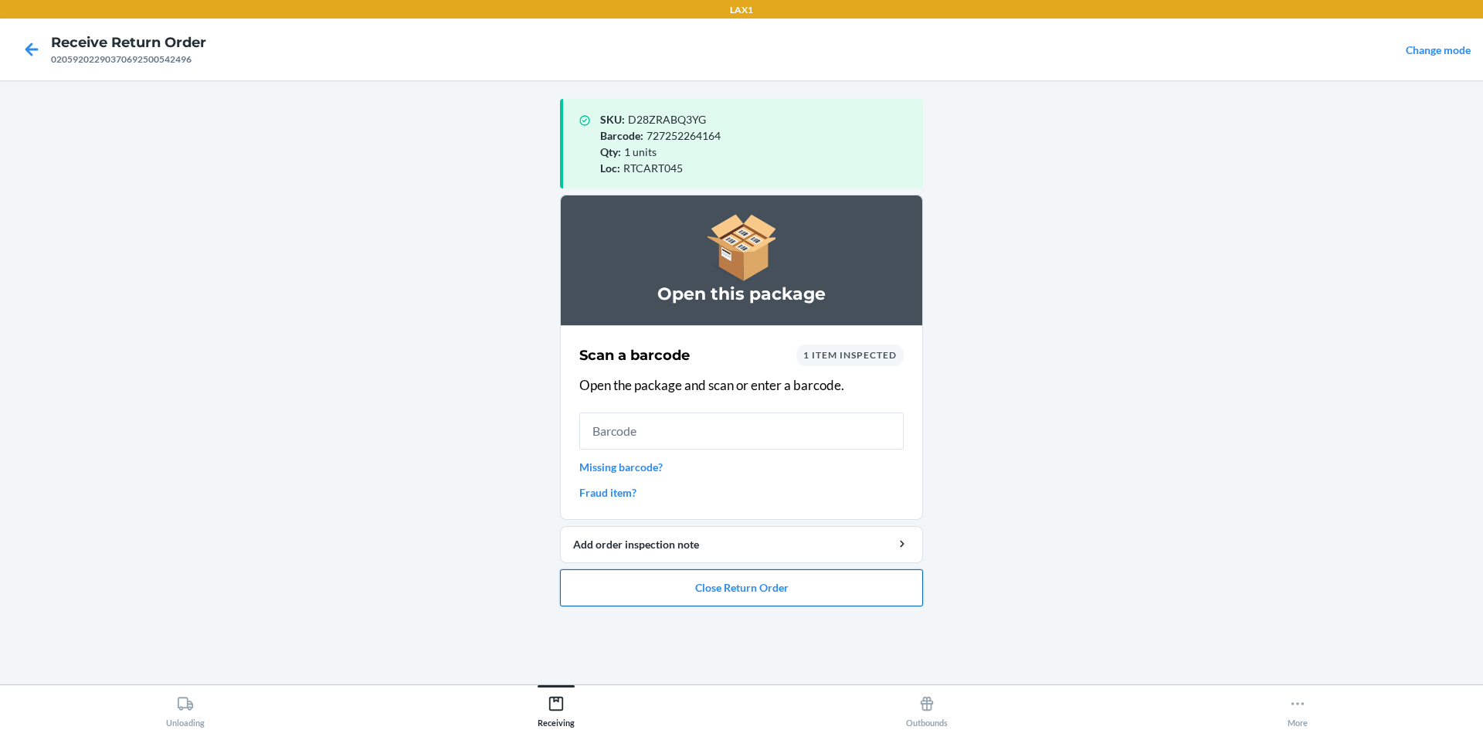
click at [744, 594] on button "Close Return Order" at bounding box center [741, 587] width 363 height 37
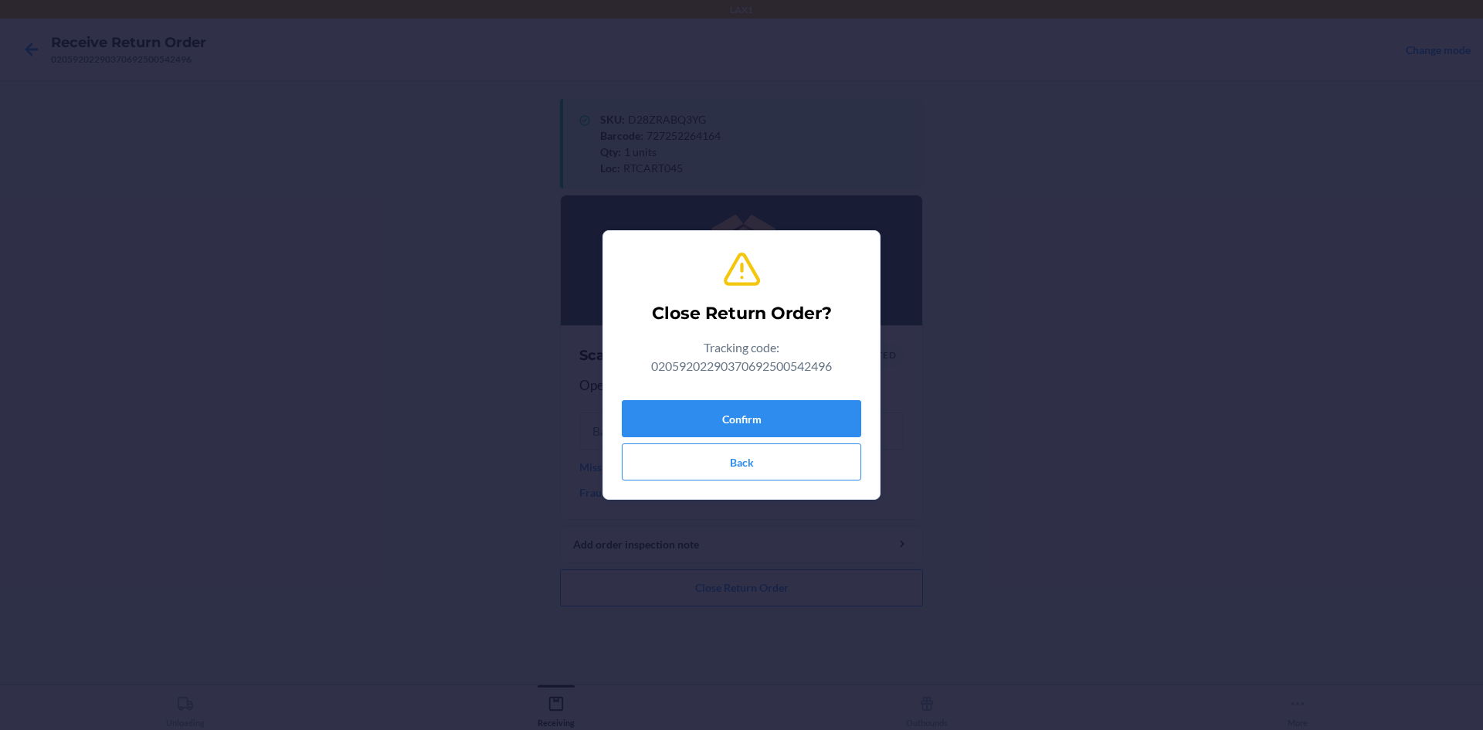
click at [752, 399] on div "Confirm Back" at bounding box center [741, 437] width 239 height 87
click at [746, 406] on button "Confirm" at bounding box center [741, 418] width 239 height 37
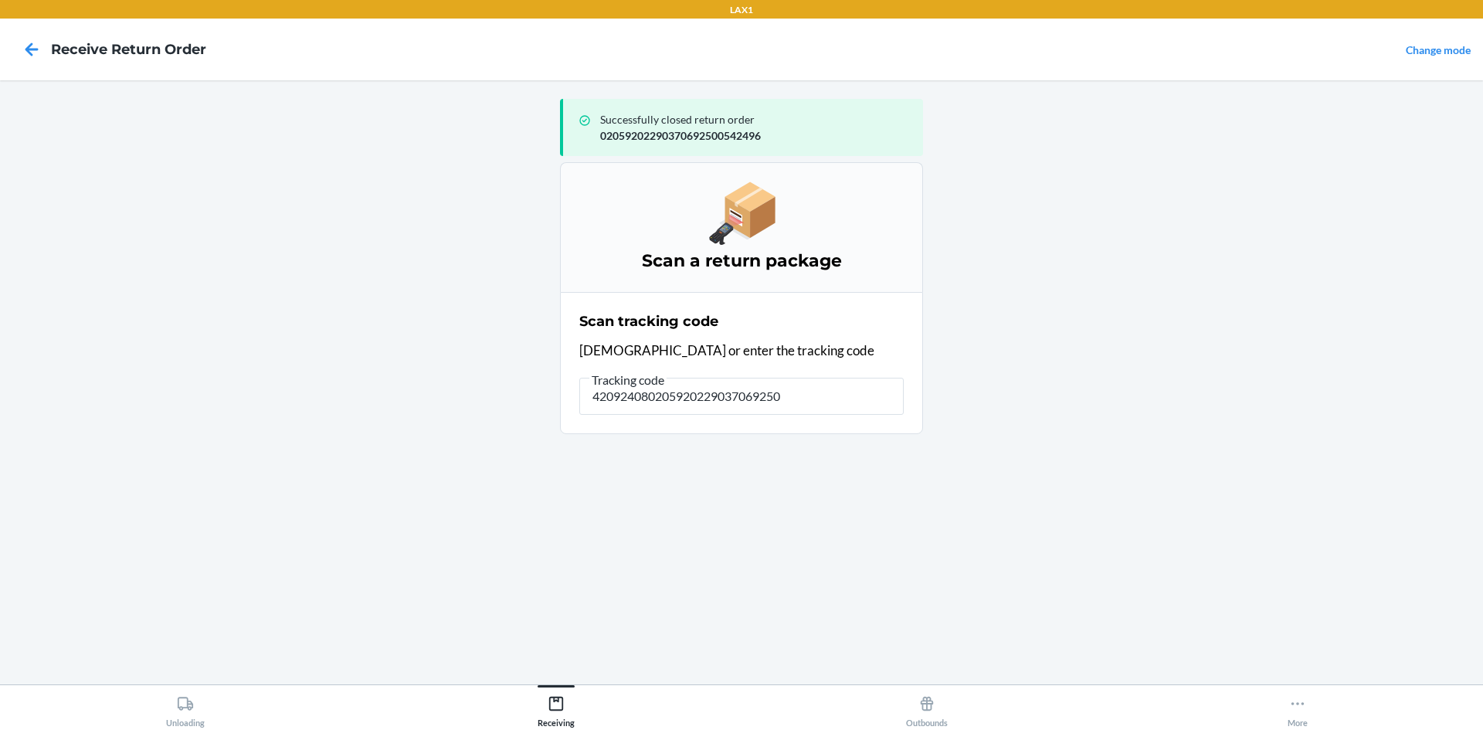
type input "4209240802059202290370692500"
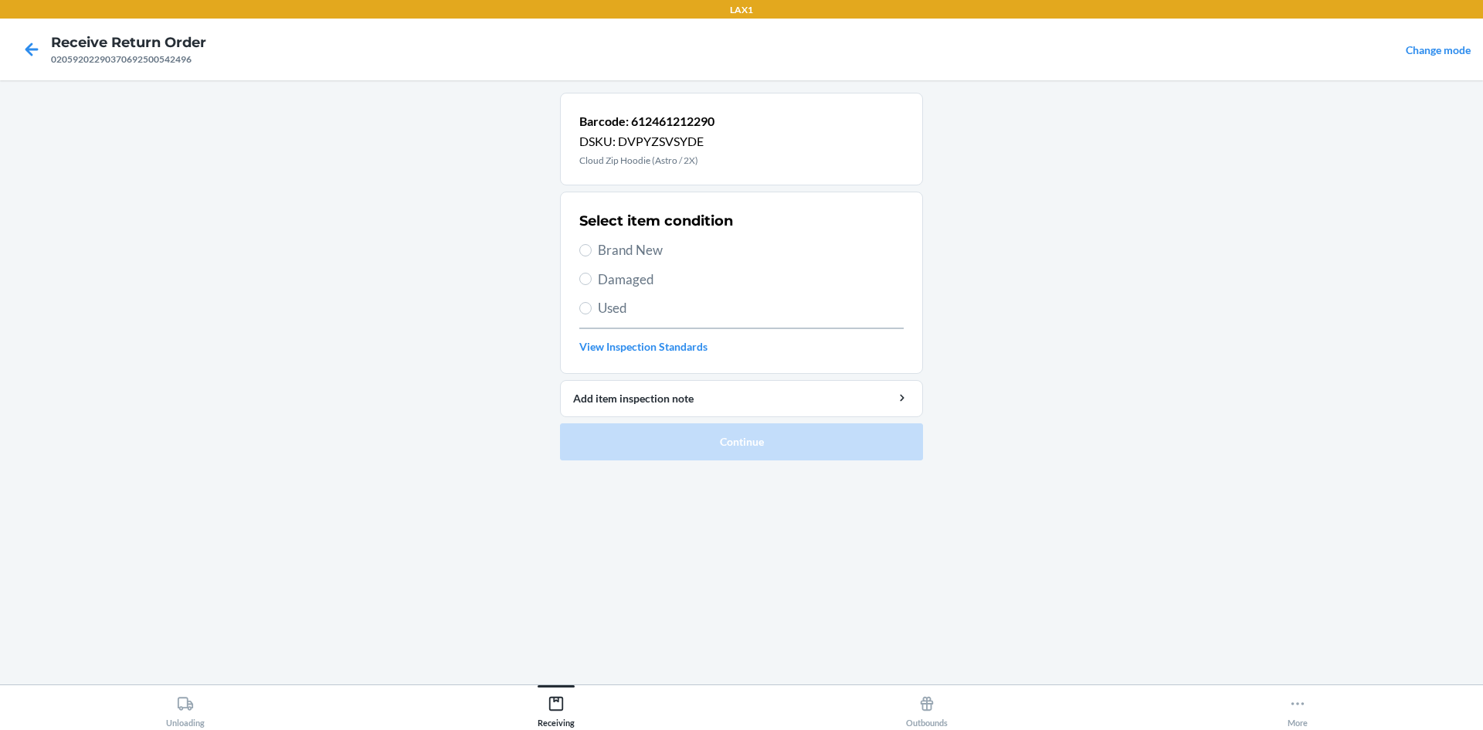
click at [585, 260] on div "Select item condition Brand New Damaged Used View Inspection Standards" at bounding box center [741, 282] width 324 height 153
click at [582, 243] on label "Brand New" at bounding box center [741, 250] width 324 height 20
click at [582, 244] on input "Brand New" at bounding box center [585, 250] width 12 height 12
radio input "true"
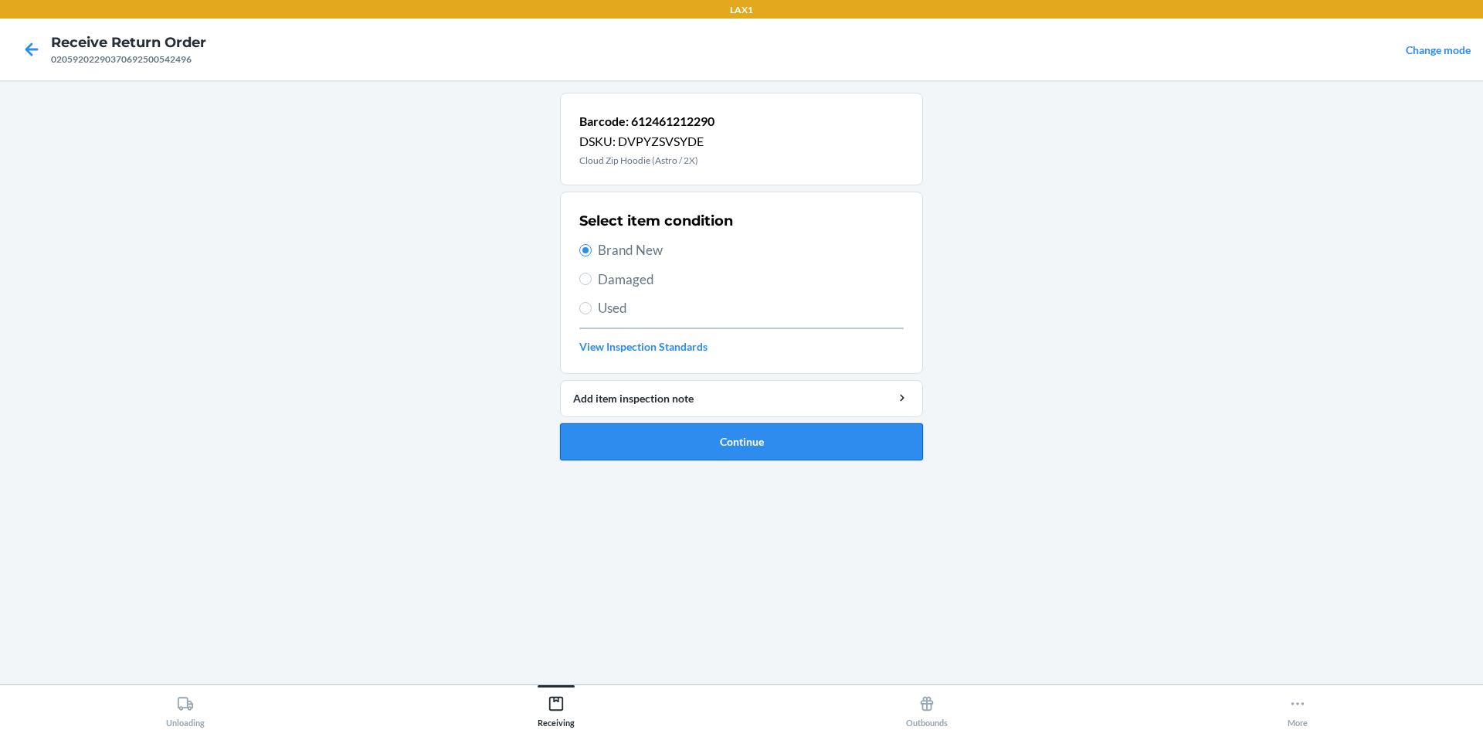
click at [760, 450] on button "Continue" at bounding box center [741, 441] width 363 height 37
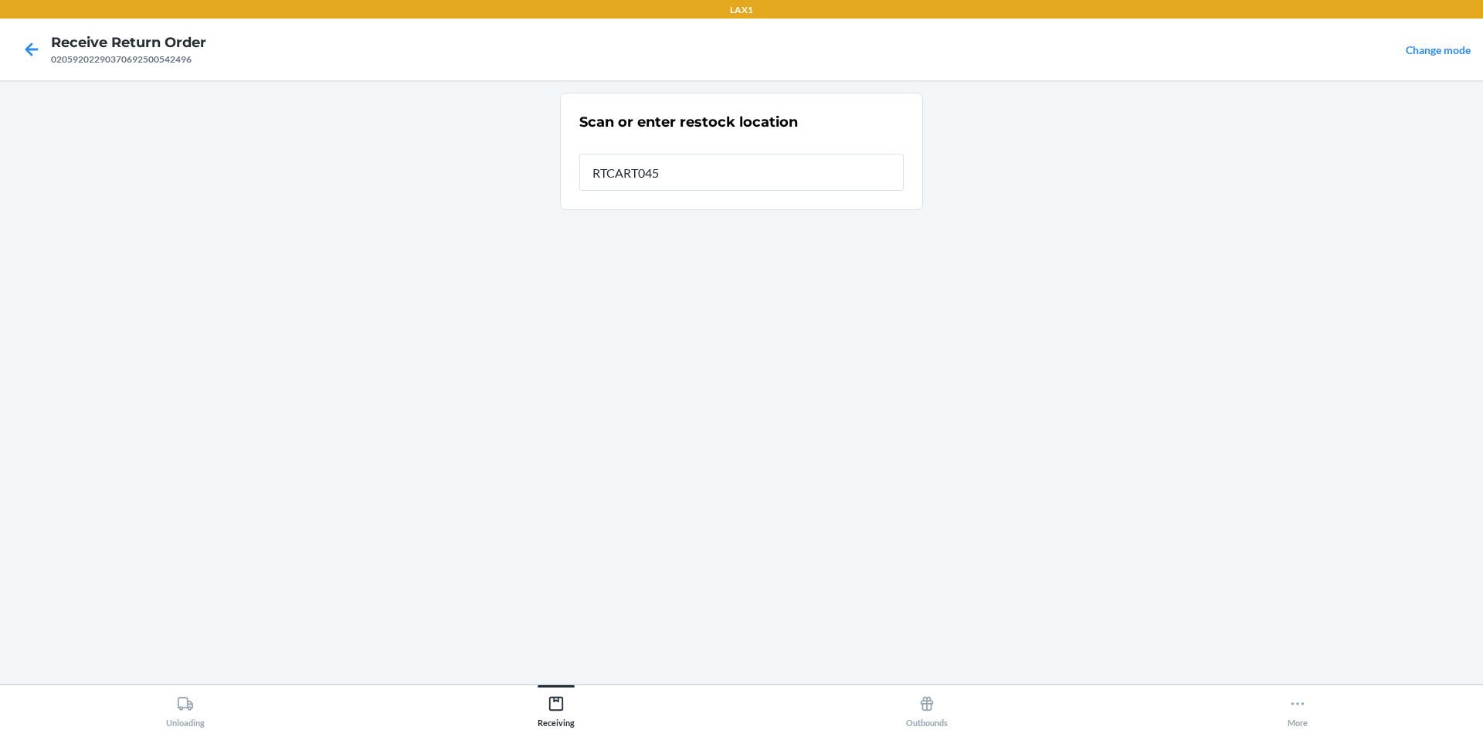
type input "RTCART045"
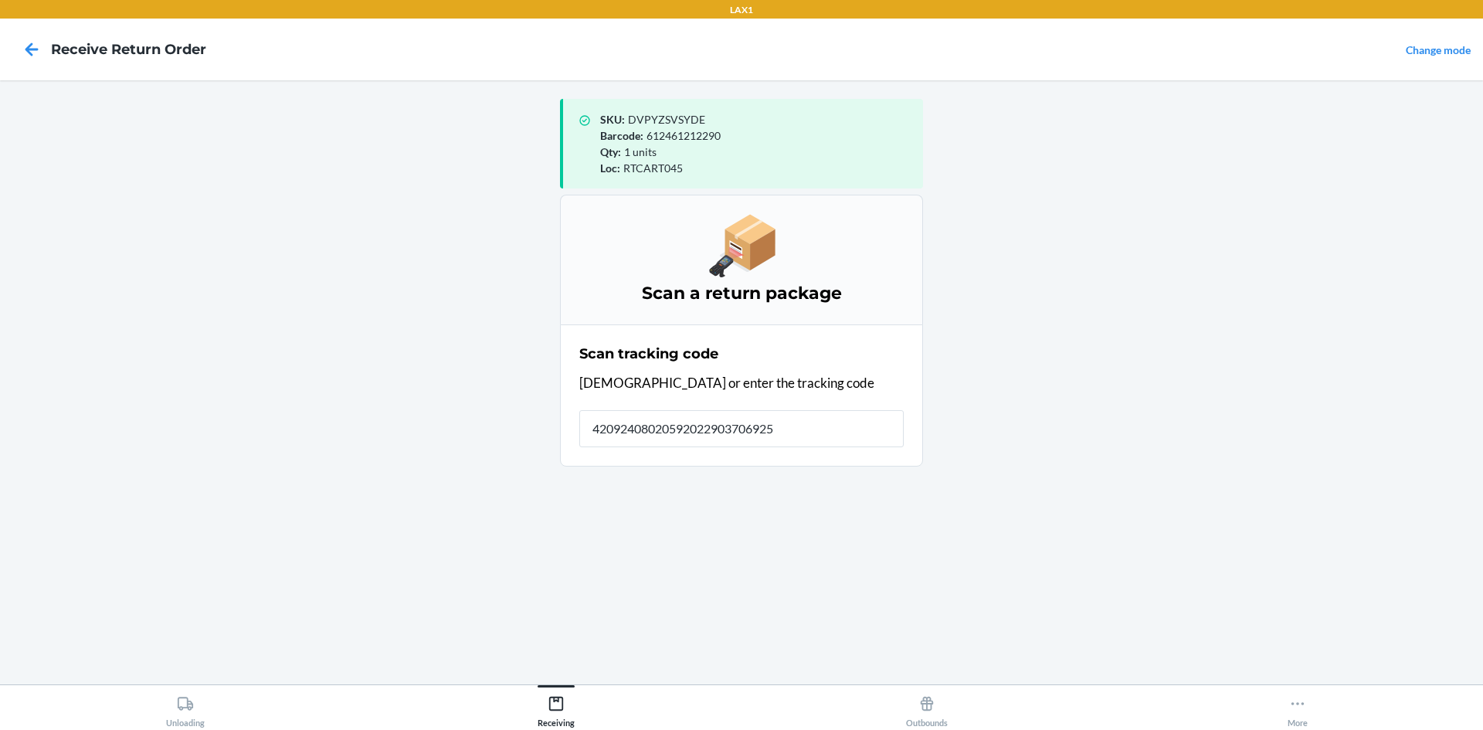
type input "420924080205920229037069250"
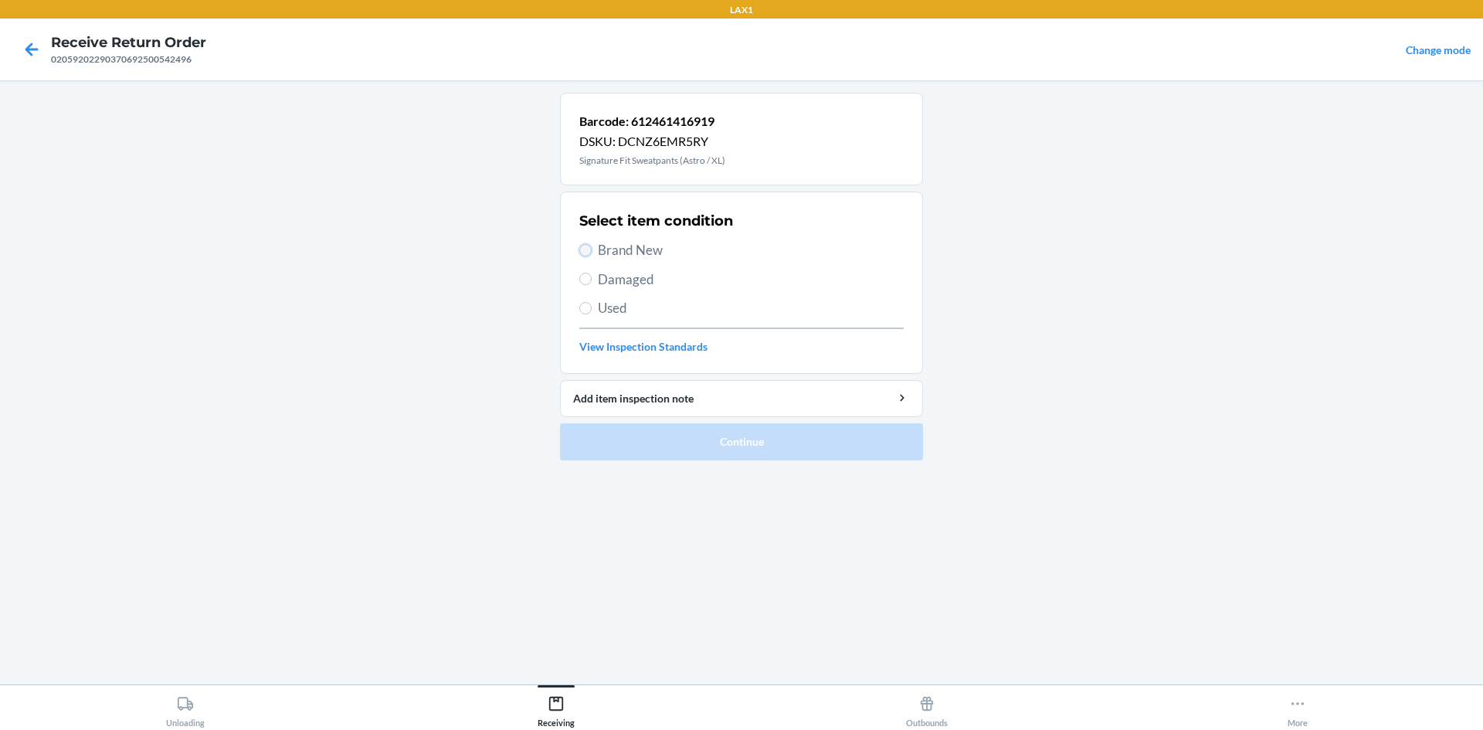
click at [591, 251] on input "Brand New" at bounding box center [585, 250] width 12 height 12
radio input "true"
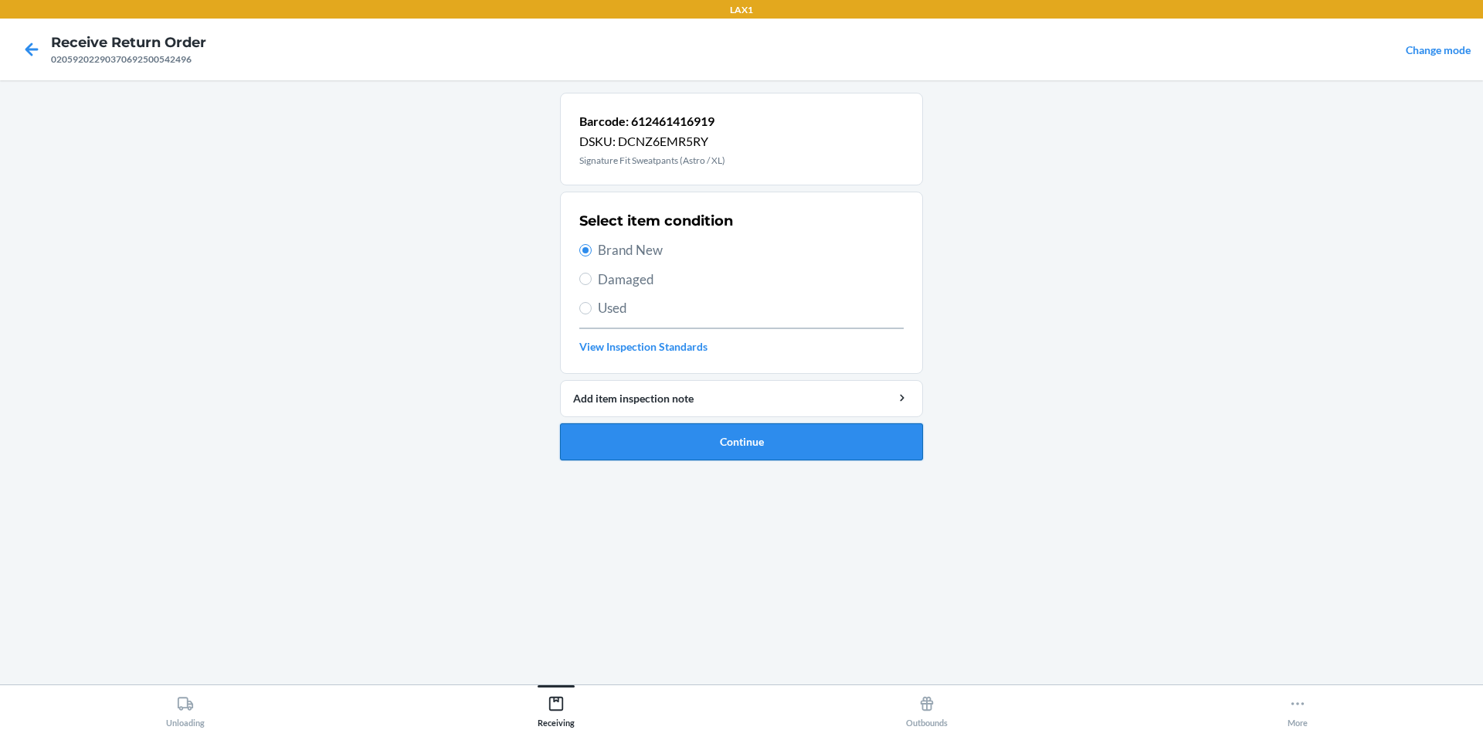
click at [756, 436] on button "Continue" at bounding box center [741, 441] width 363 height 37
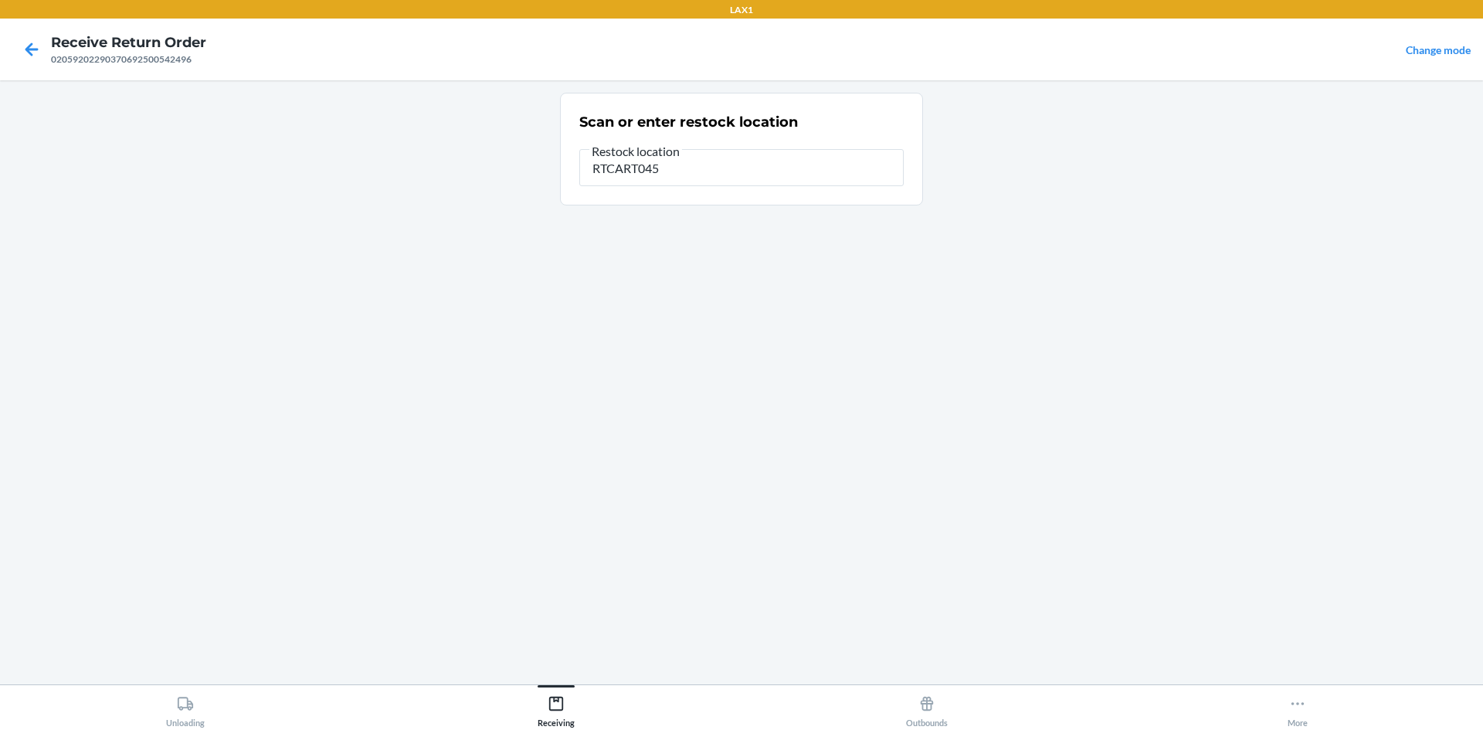
type input "RTCART045"
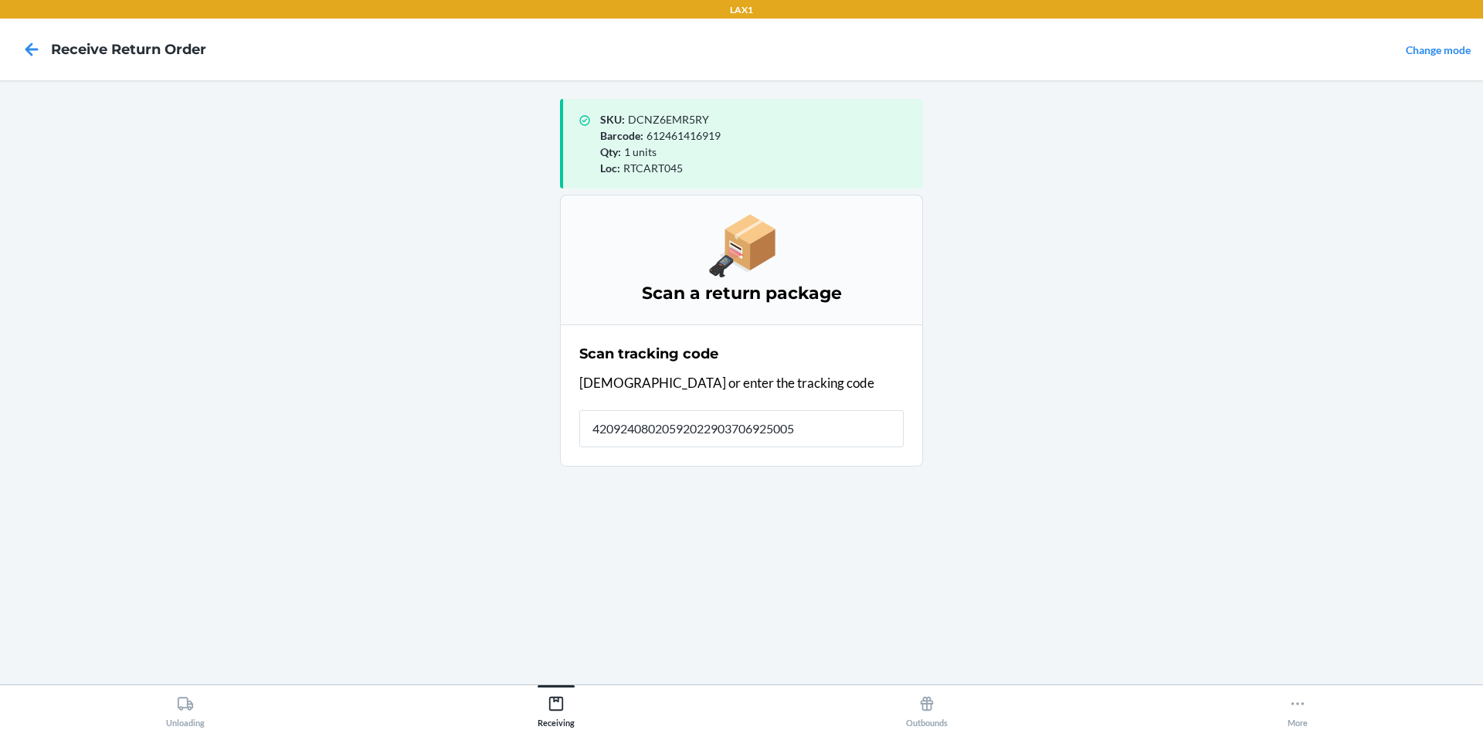
type input "420924080205920229037069250054"
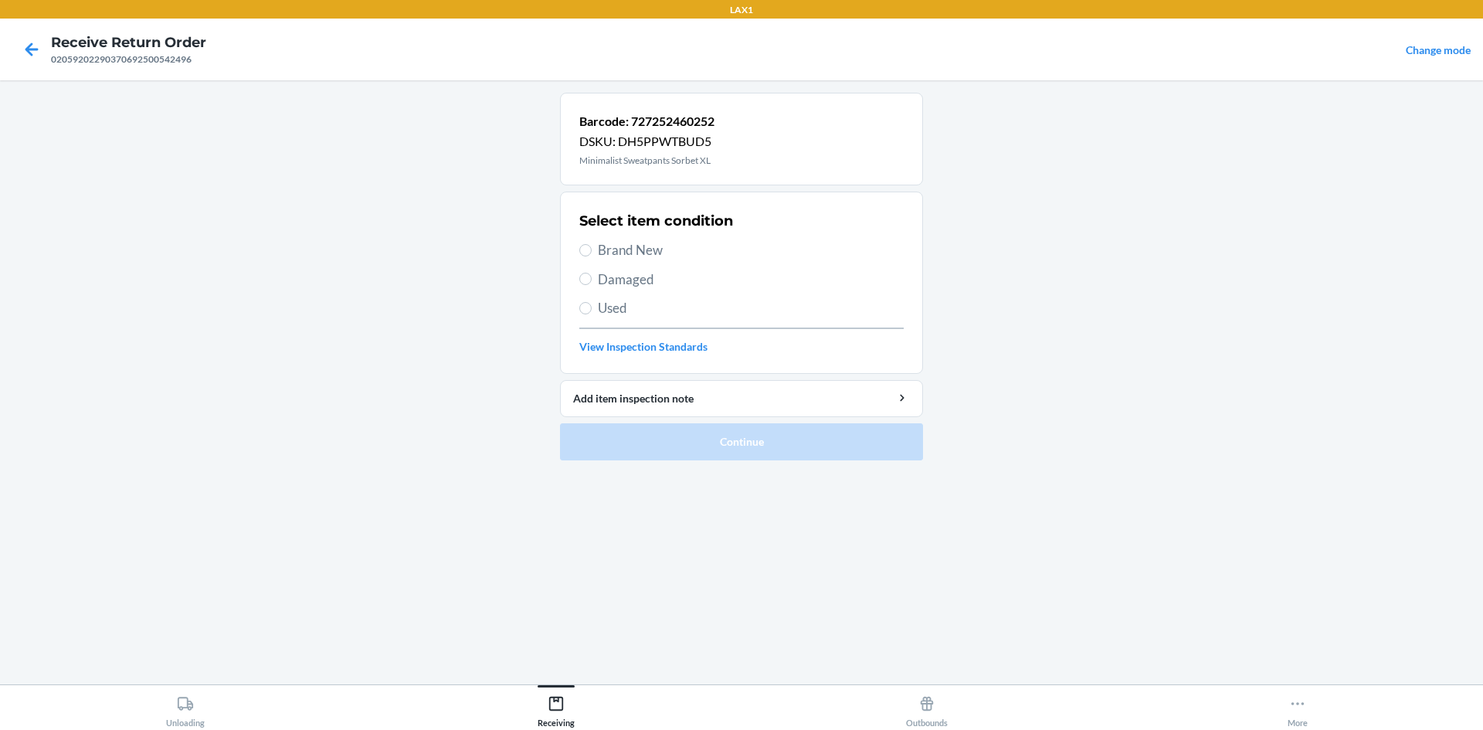
click at [609, 247] on span "Brand New" at bounding box center [751, 250] width 306 height 20
click at [592, 247] on input "Brand New" at bounding box center [585, 250] width 12 height 12
radio input "true"
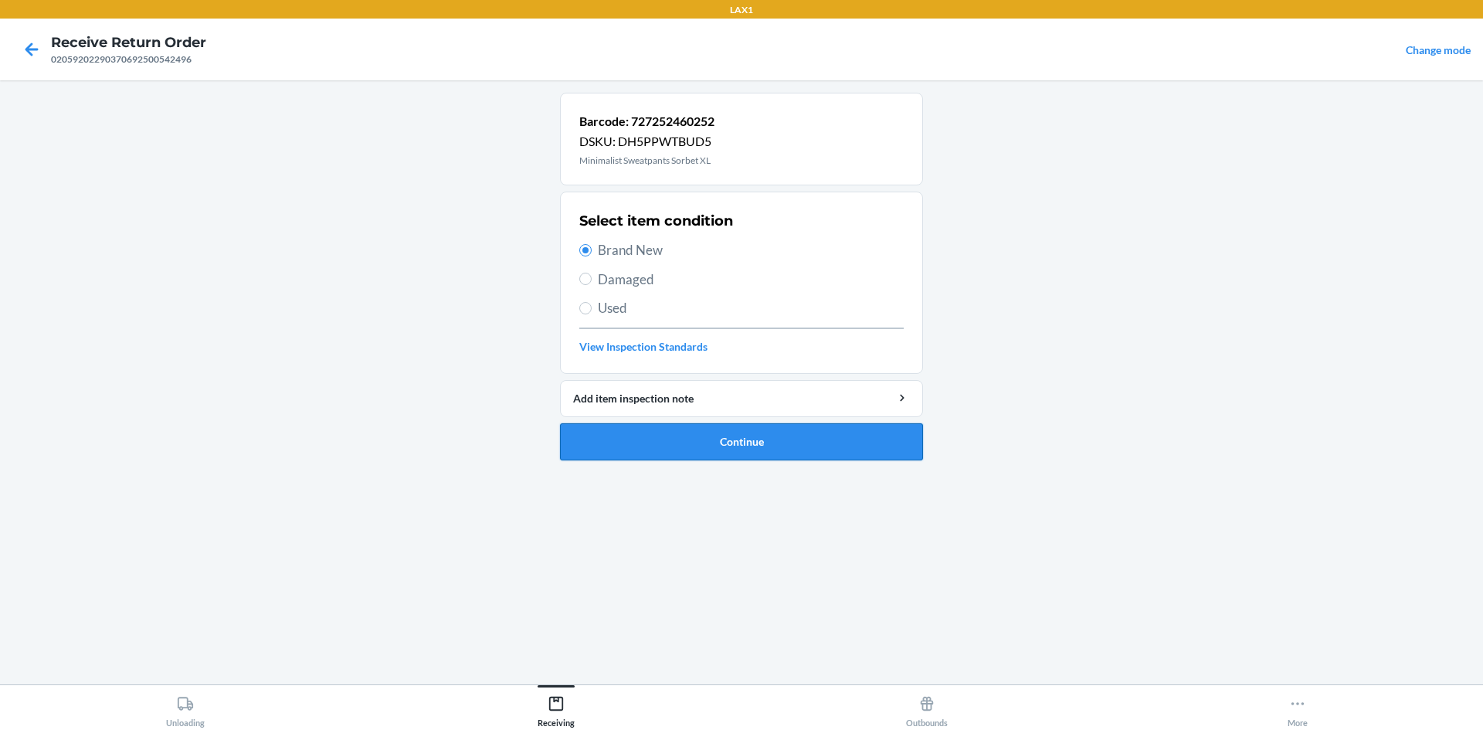
click at [669, 434] on button "Continue" at bounding box center [741, 441] width 363 height 37
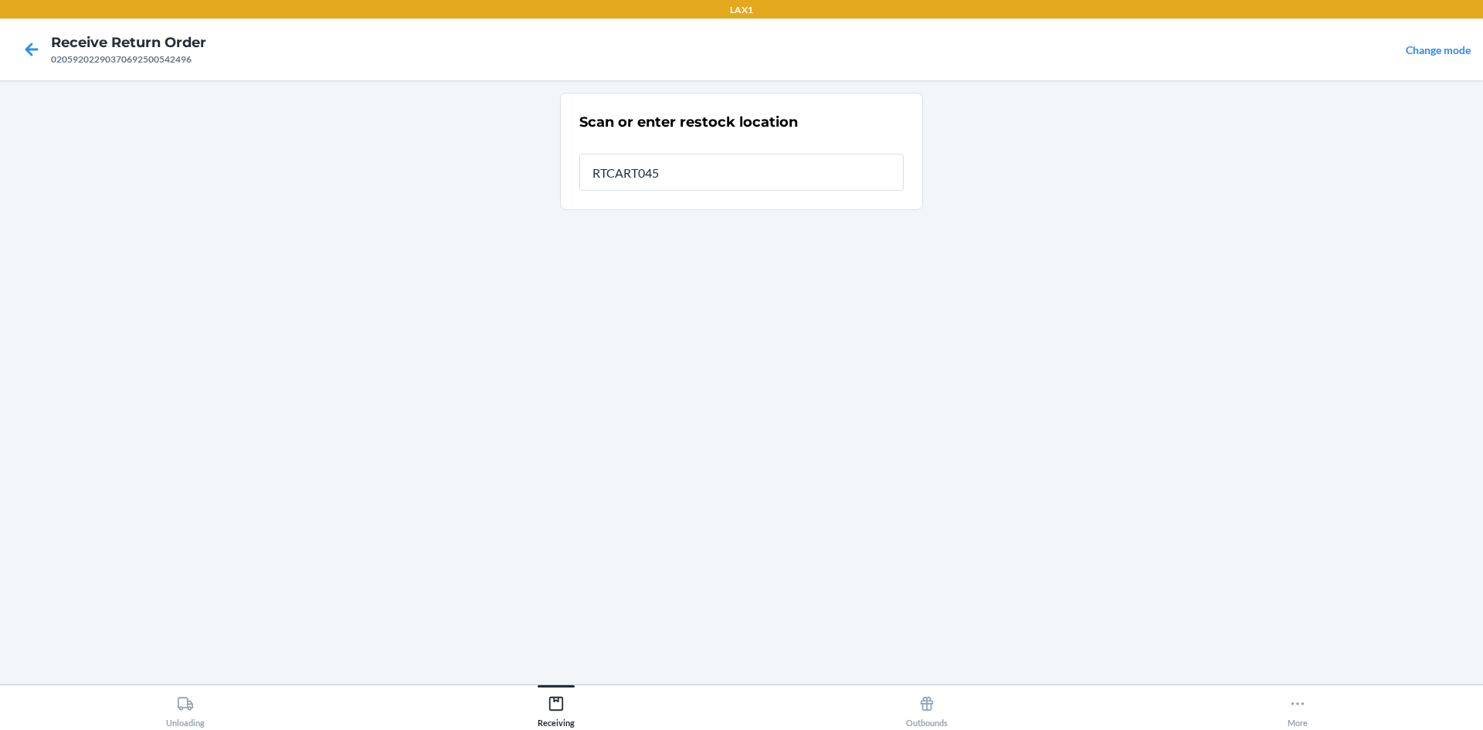
type input "RTCART045"
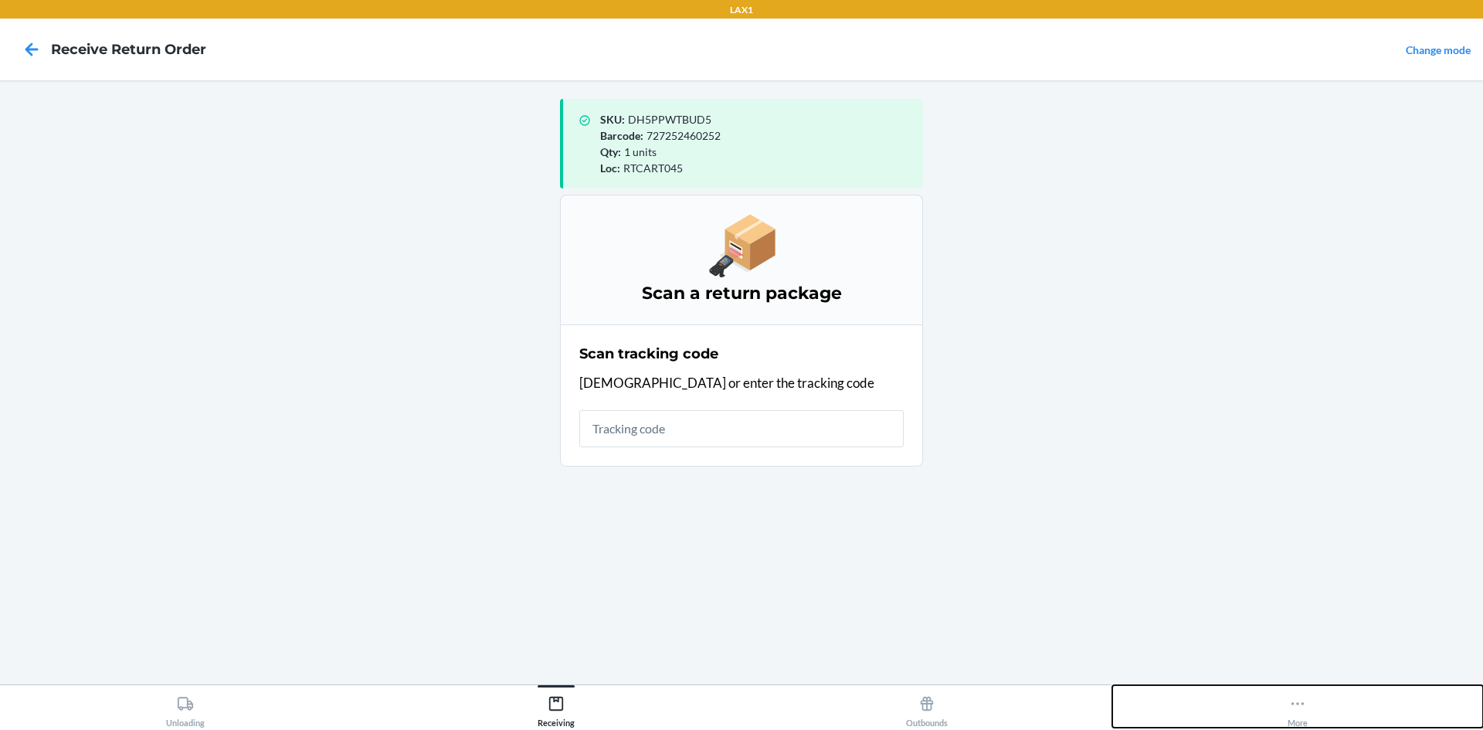
click at [1304, 710] on icon at bounding box center [1297, 703] width 17 height 17
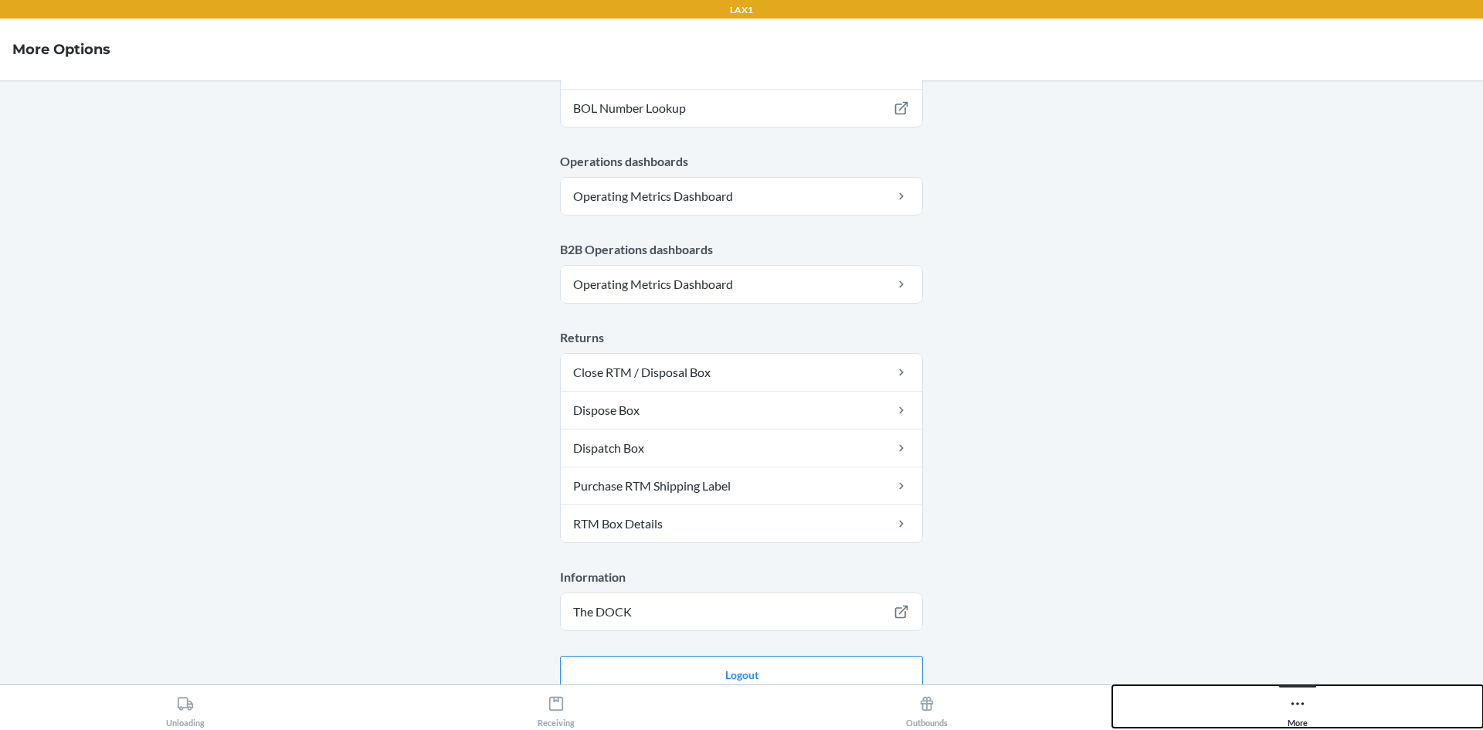
scroll to position [641, 0]
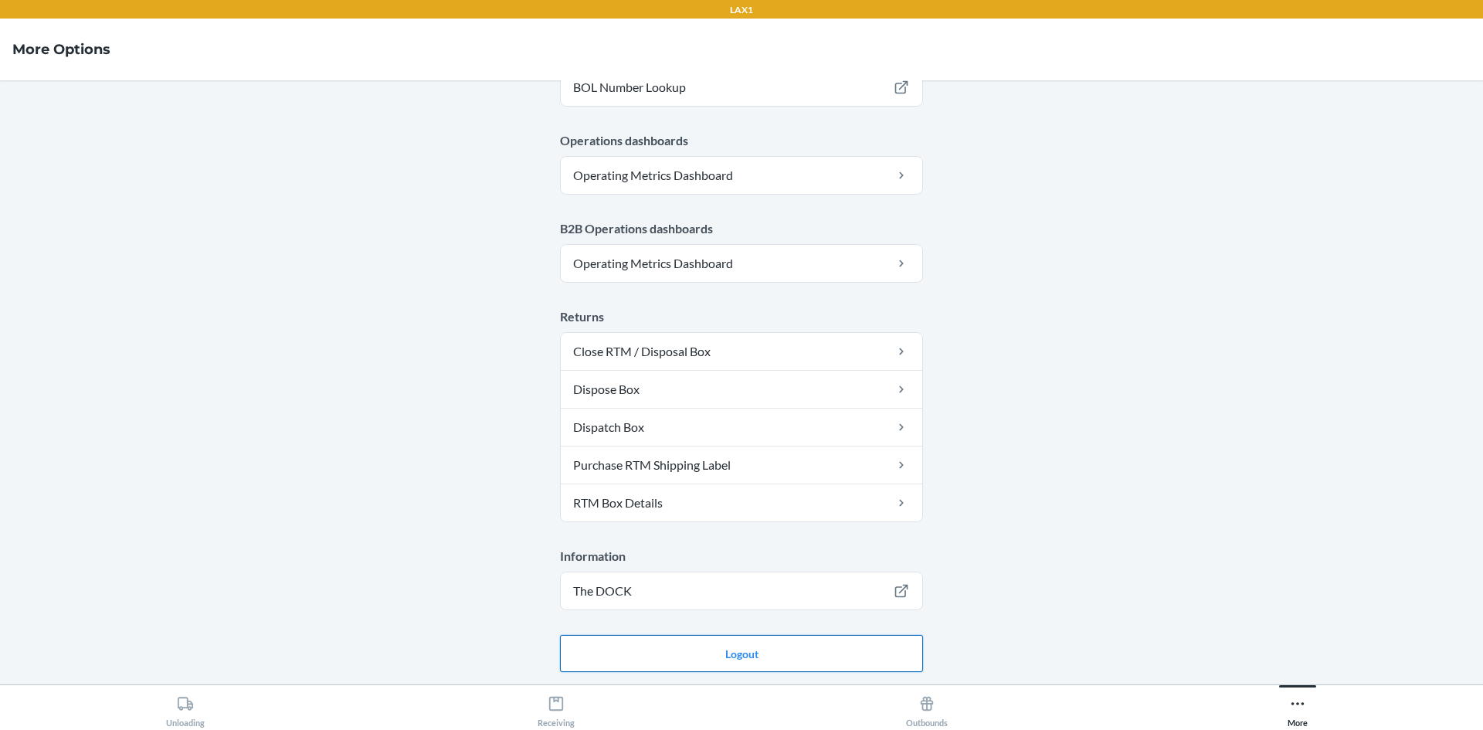
click at [827, 646] on button "Logout" at bounding box center [741, 653] width 363 height 37
